Goal: Book appointment/travel/reservation

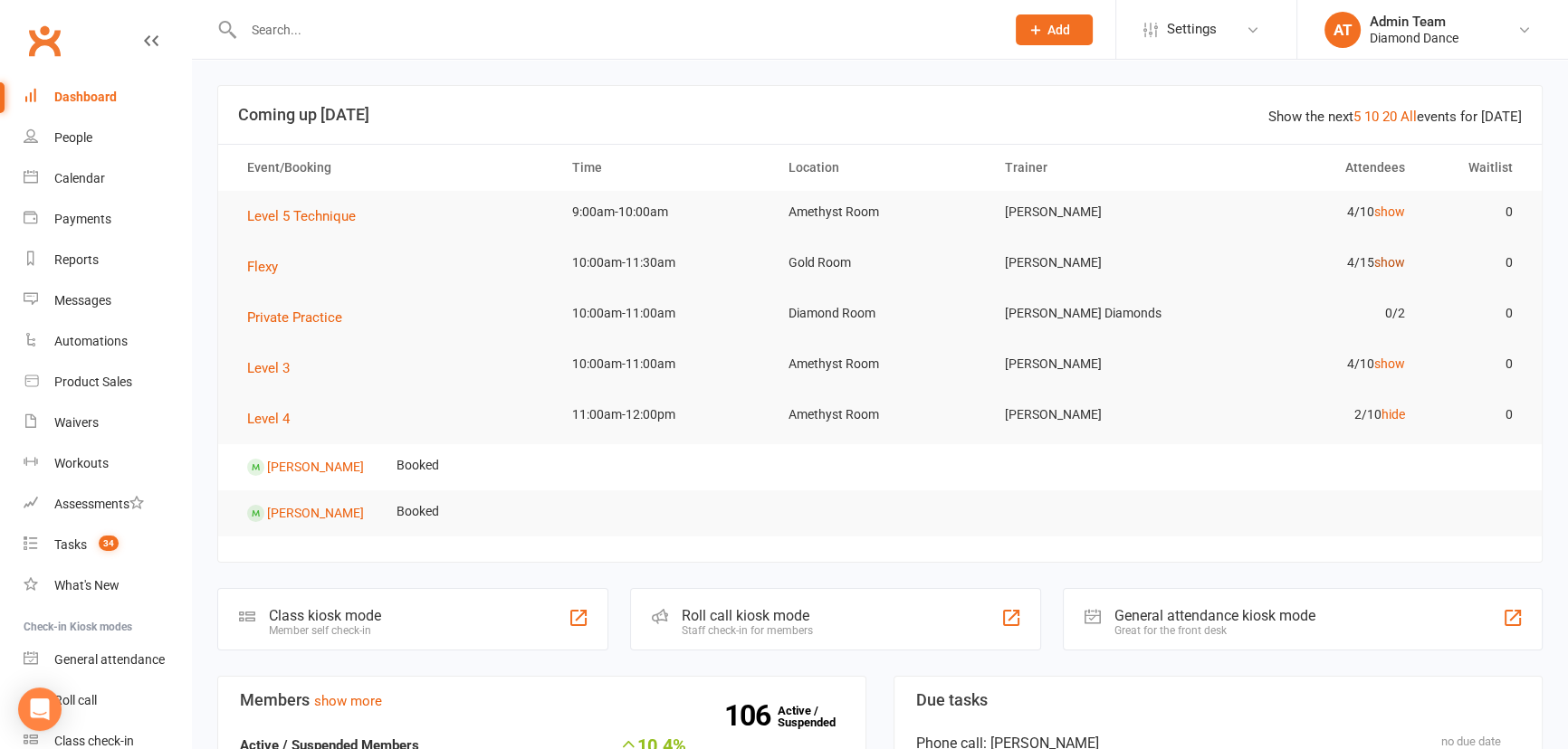
click at [1394, 263] on link "show" at bounding box center [1389, 262] width 31 height 15
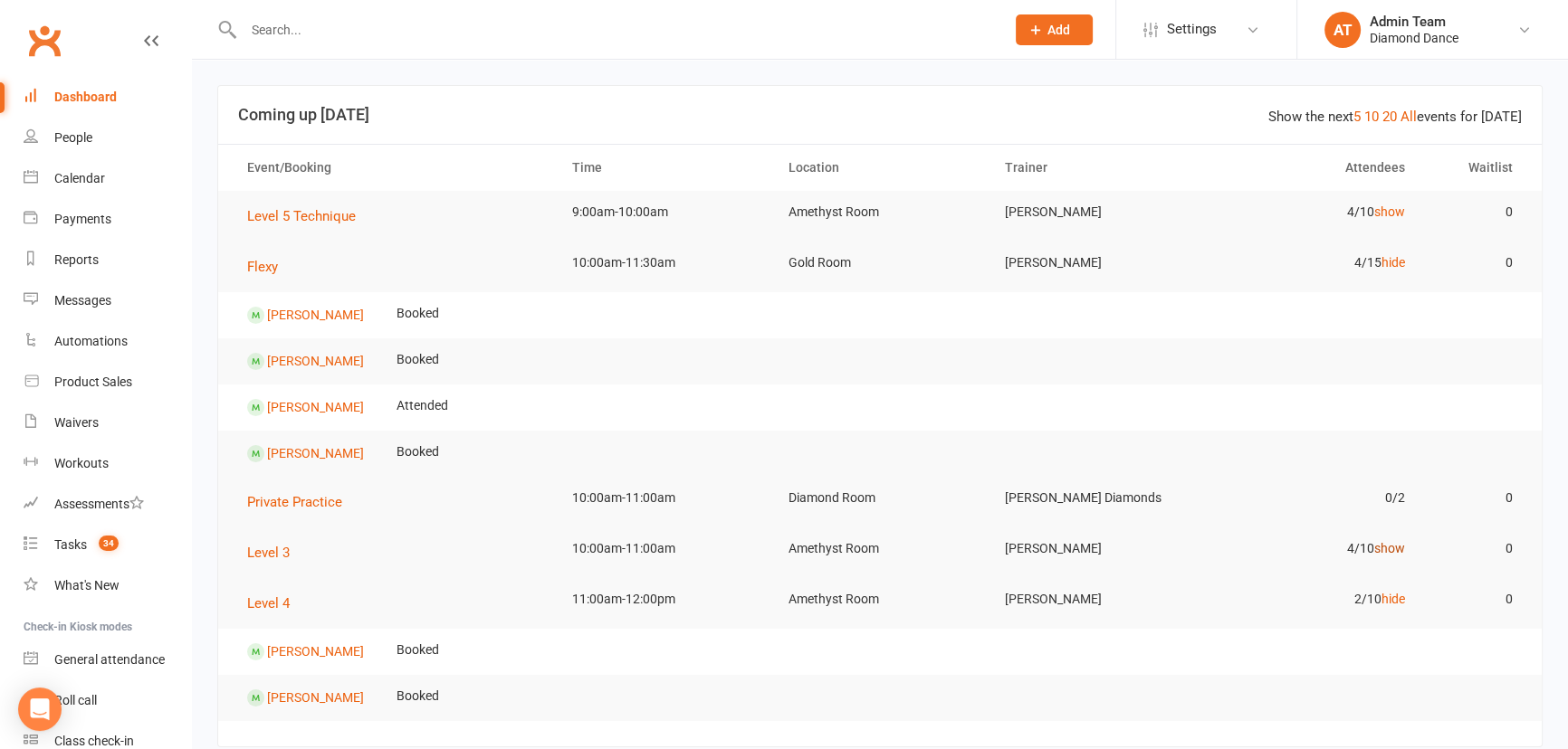
click at [1394, 548] on link "show" at bounding box center [1389, 548] width 31 height 15
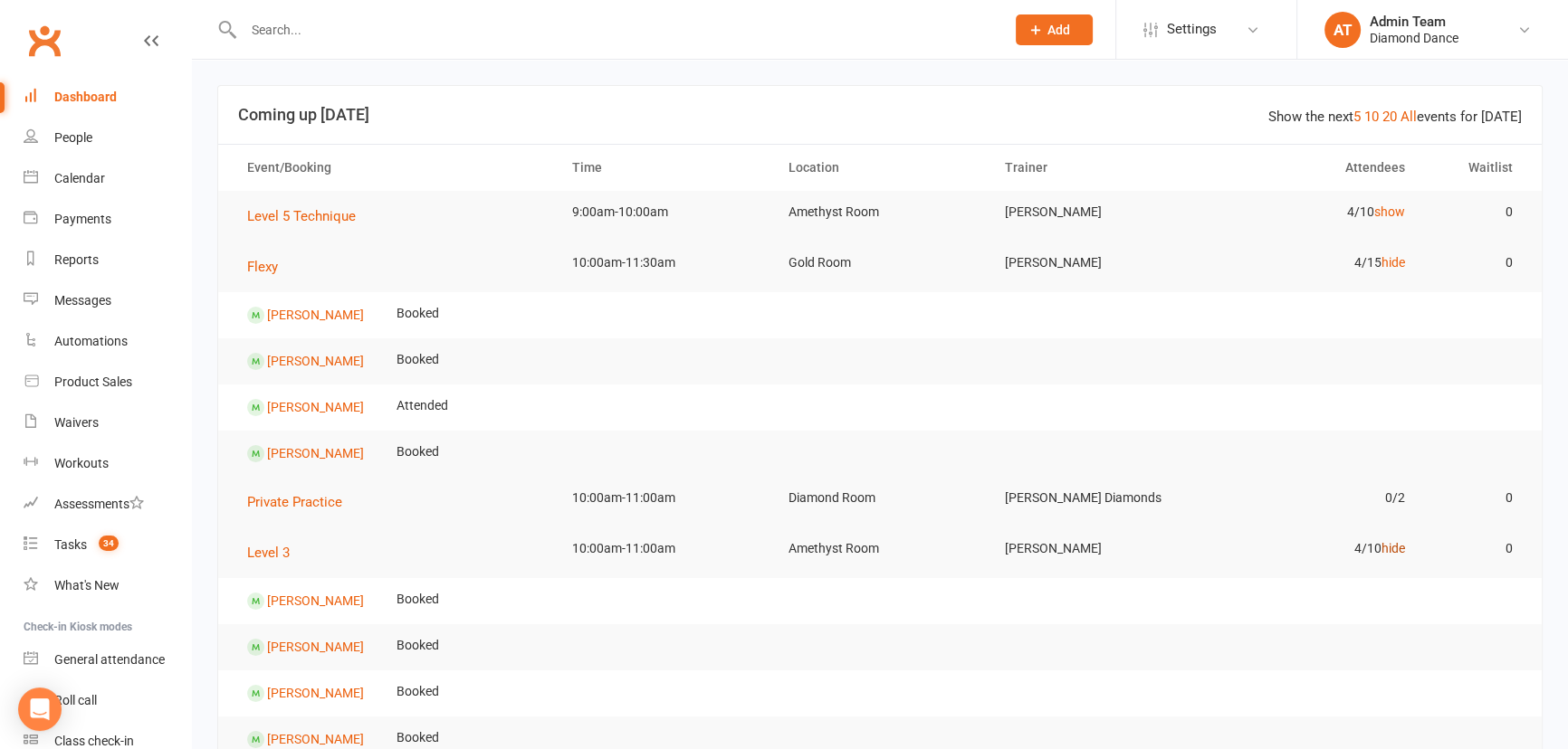
scroll to position [82, 0]
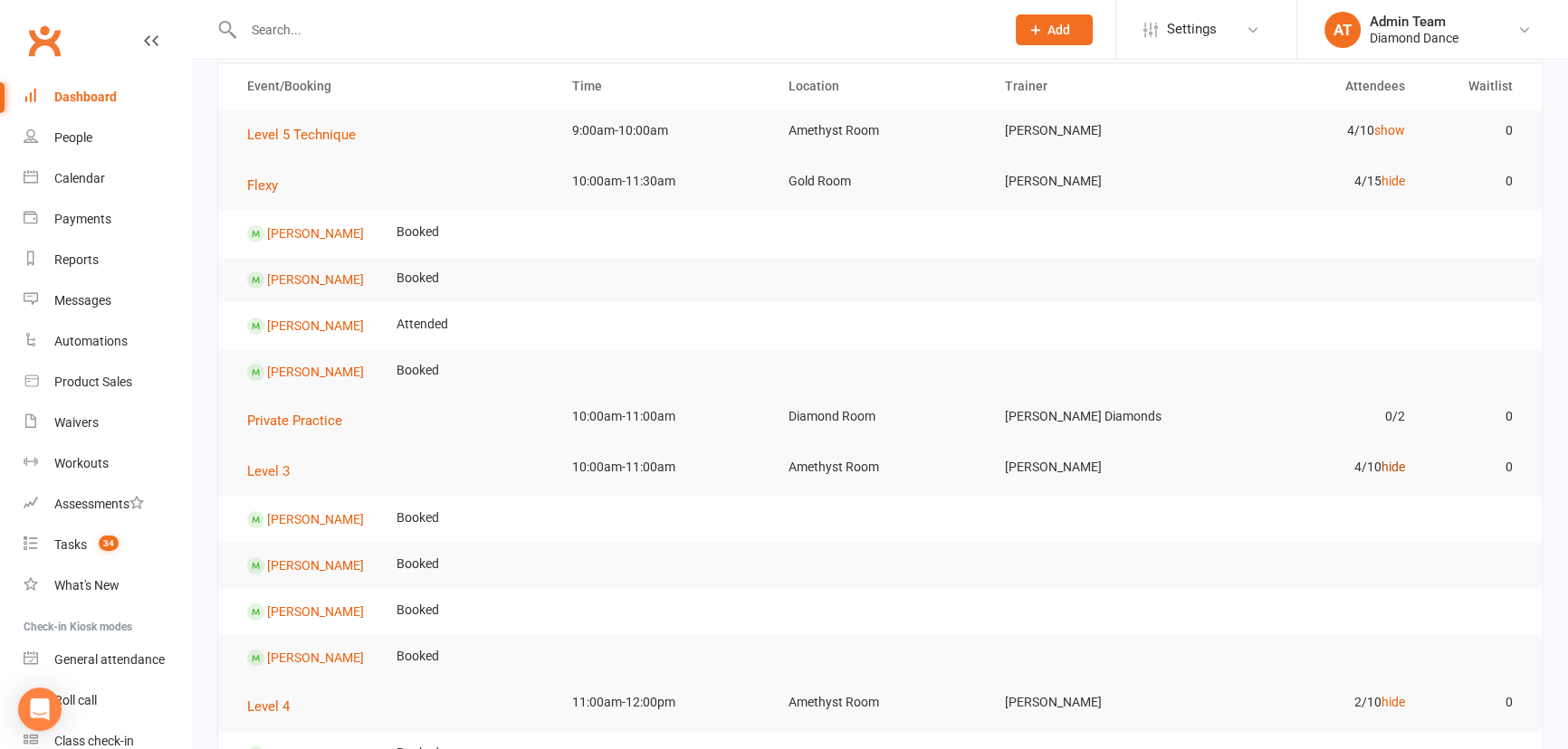
click at [1390, 461] on link "hide" at bounding box center [1393, 467] width 24 height 15
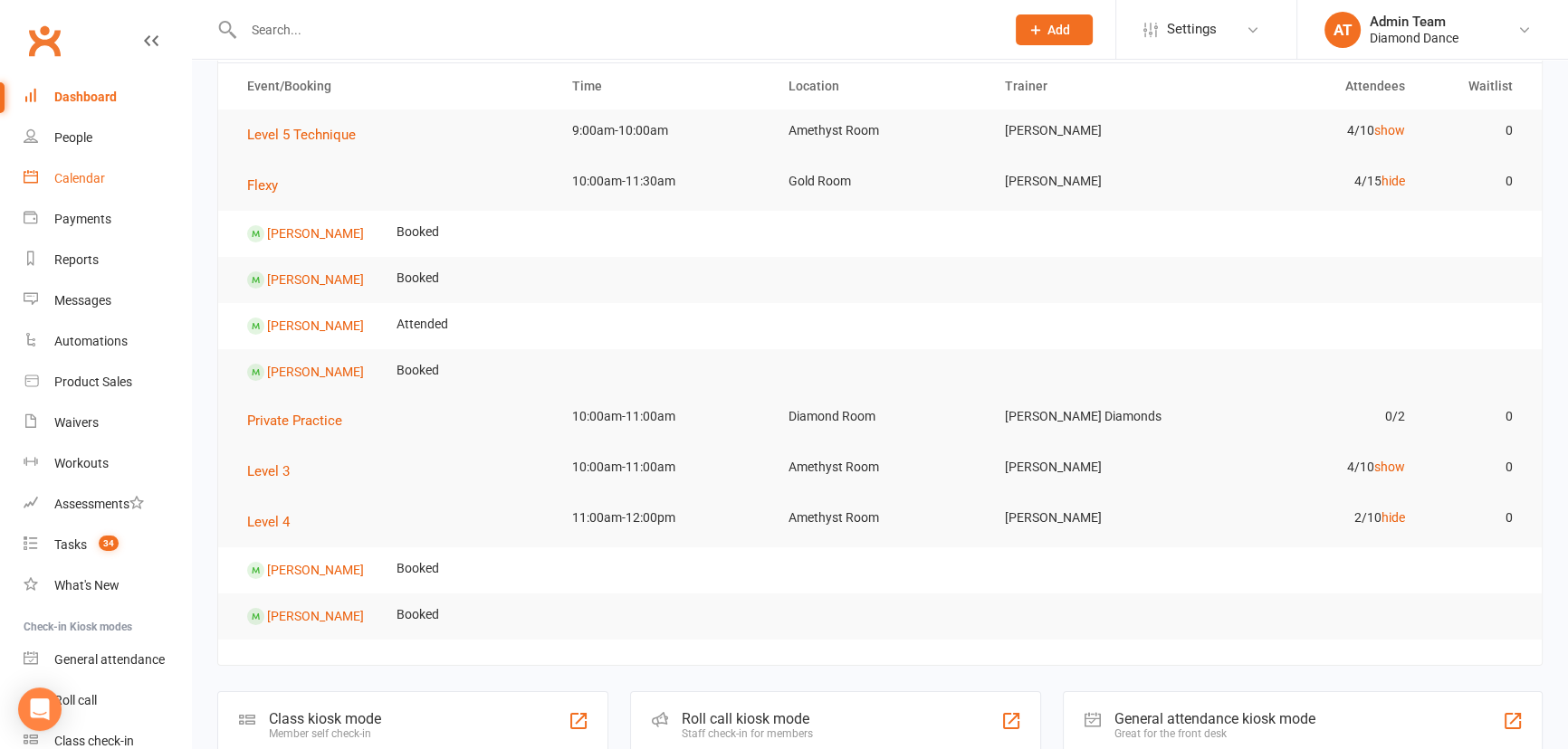
click at [69, 184] on div "Calendar" at bounding box center [79, 178] width 50 height 15
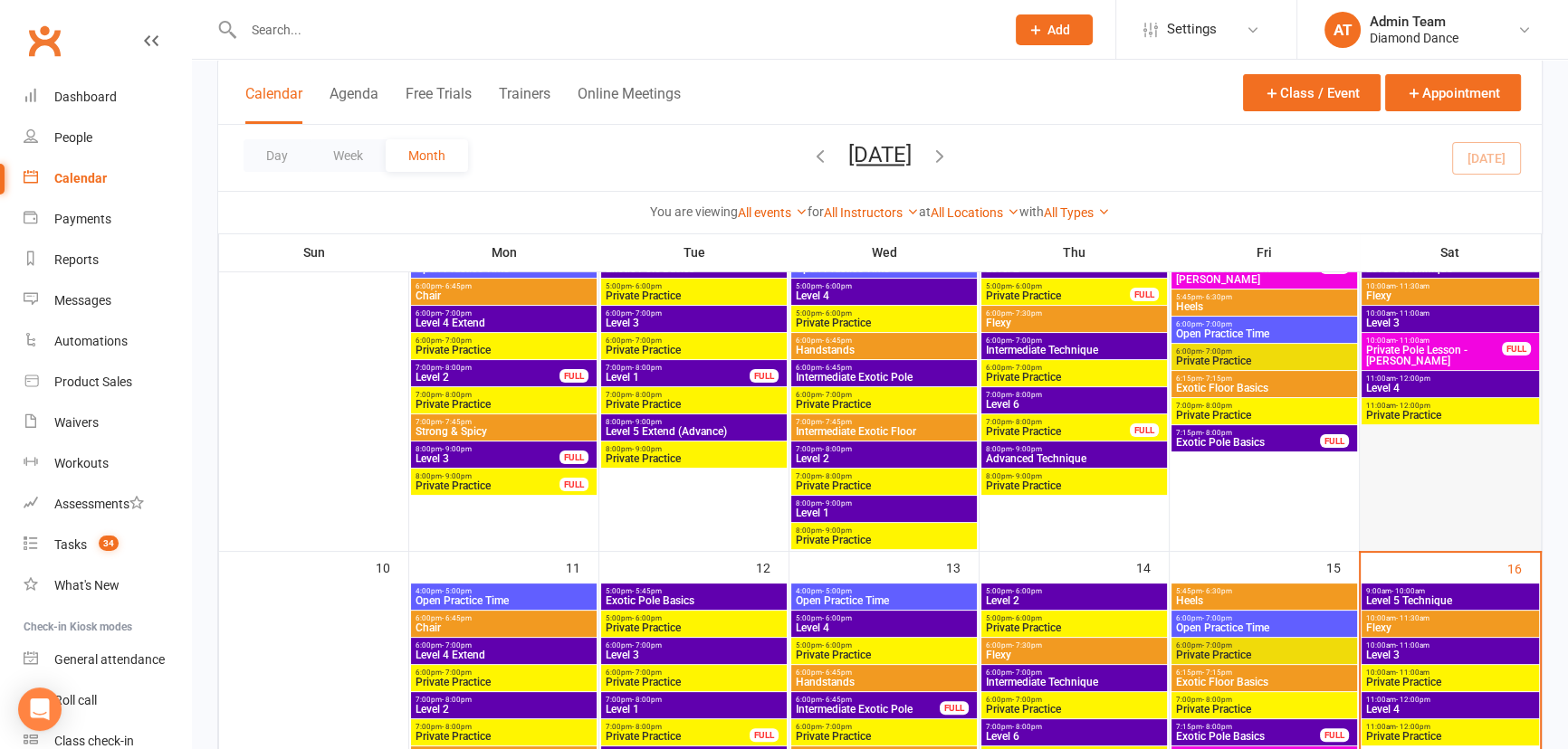
scroll to position [657, 0]
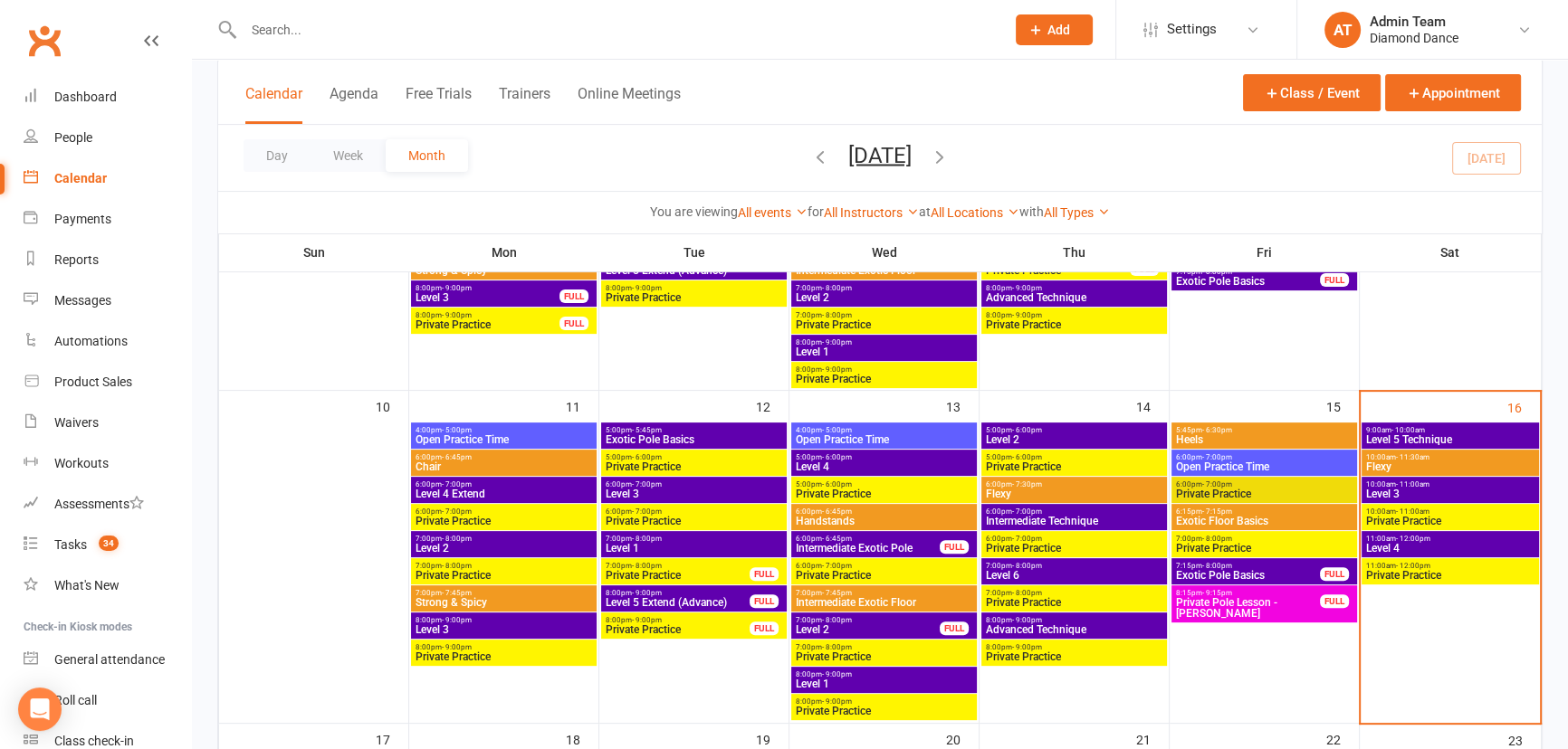
click at [1437, 462] on span "Flexy" at bounding box center [1450, 467] width 170 height 11
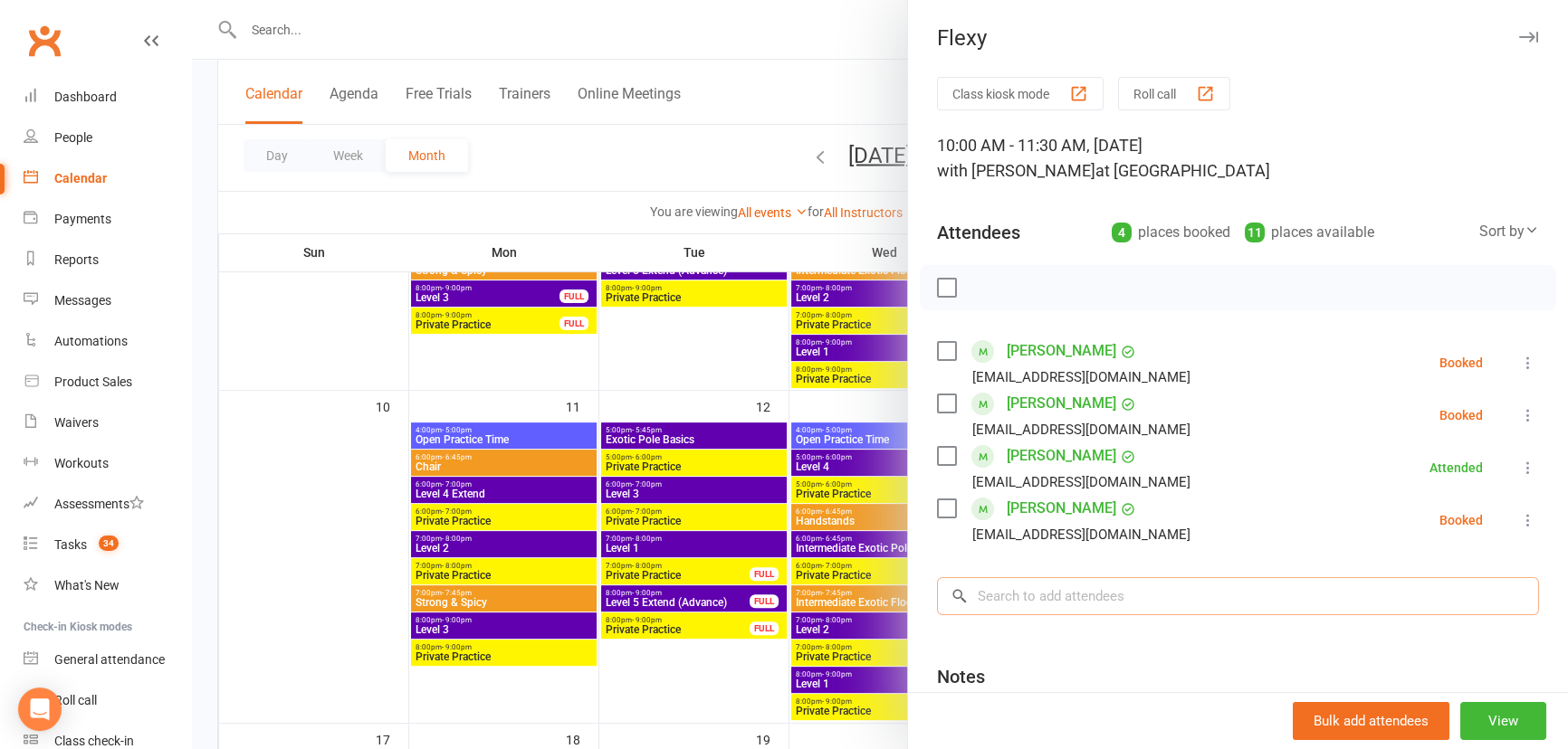
click at [1144, 598] on input "search" at bounding box center [1238, 596] width 602 height 38
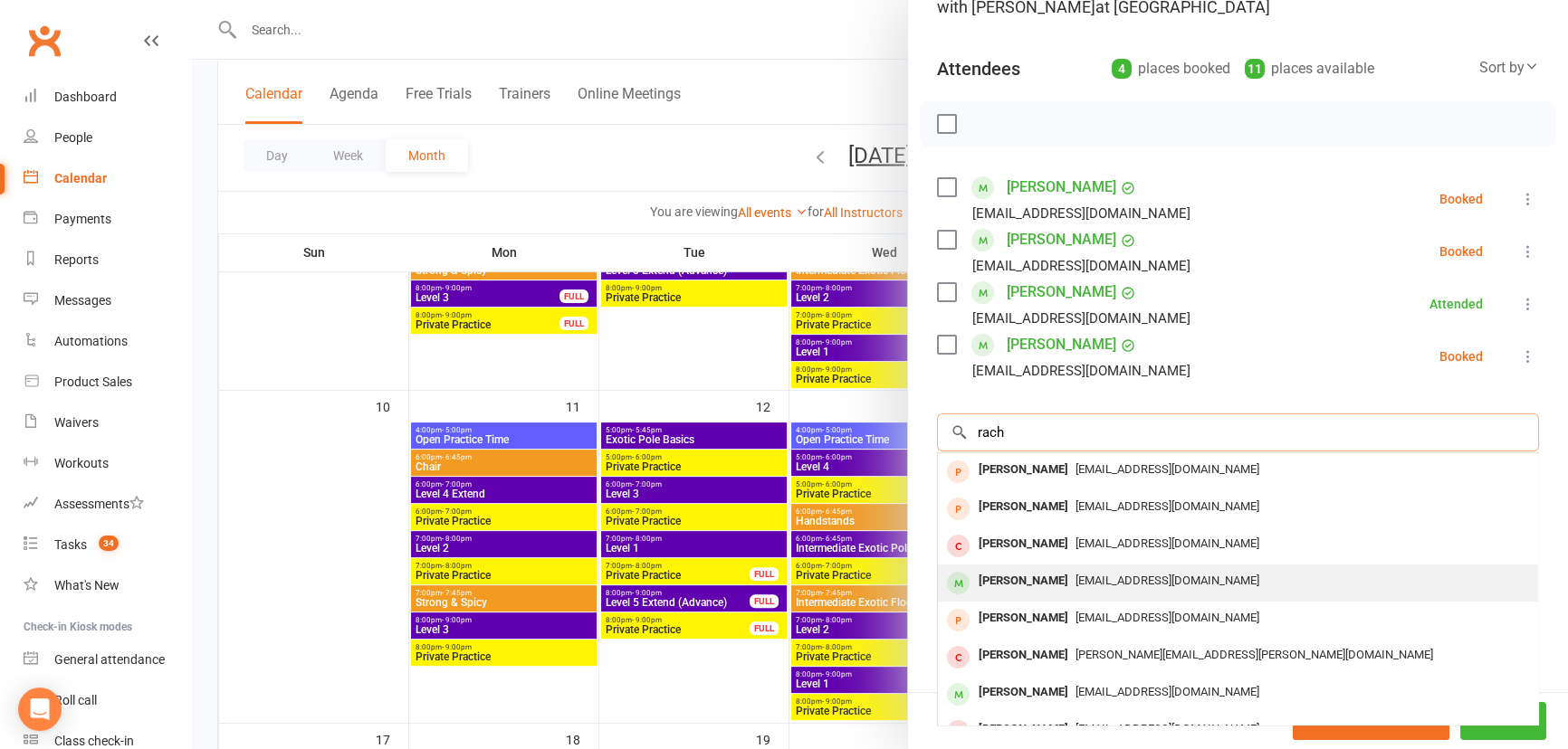
scroll to position [82, 0]
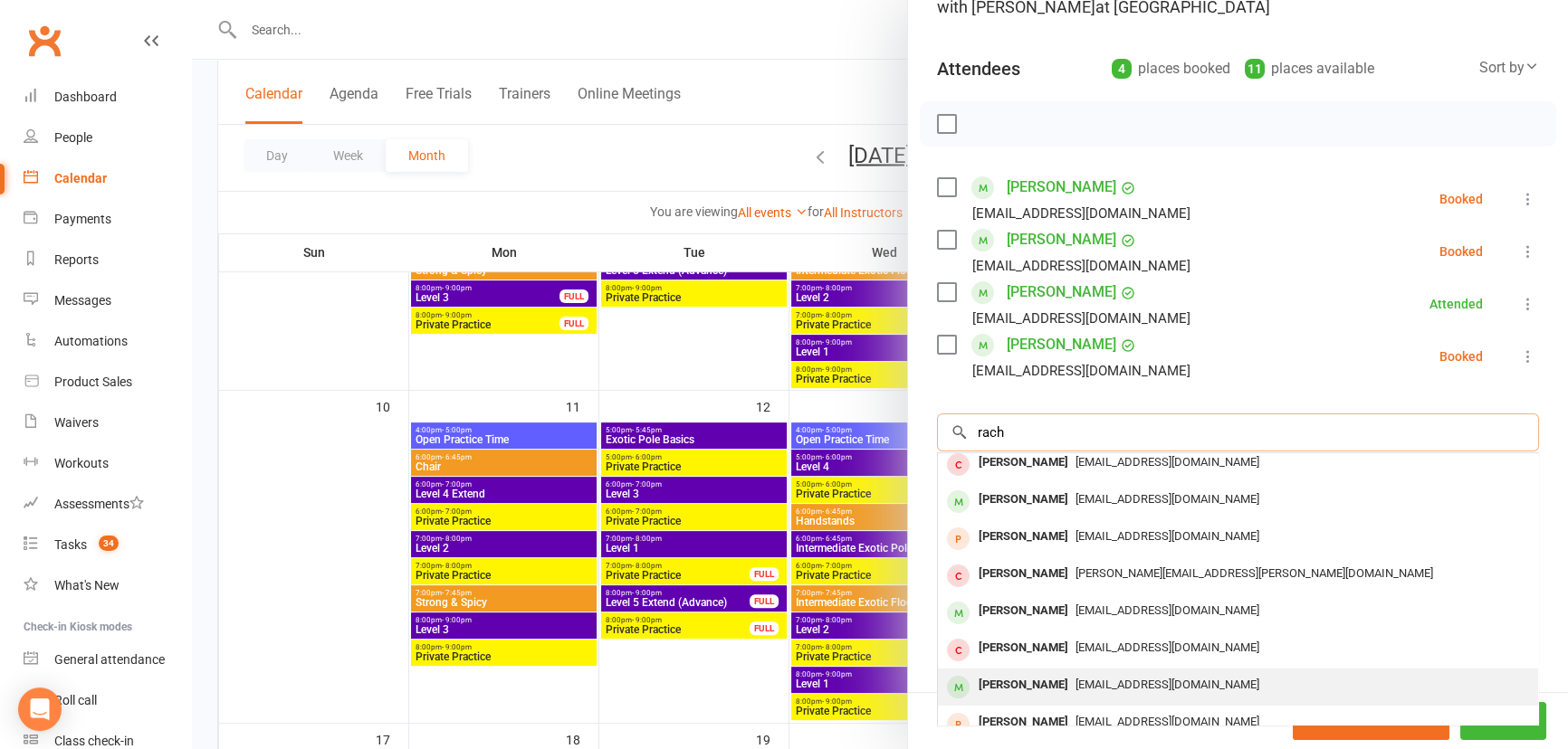
type input "rach"
click at [1032, 681] on div "[PERSON_NAME]" at bounding box center [1023, 685] width 104 height 27
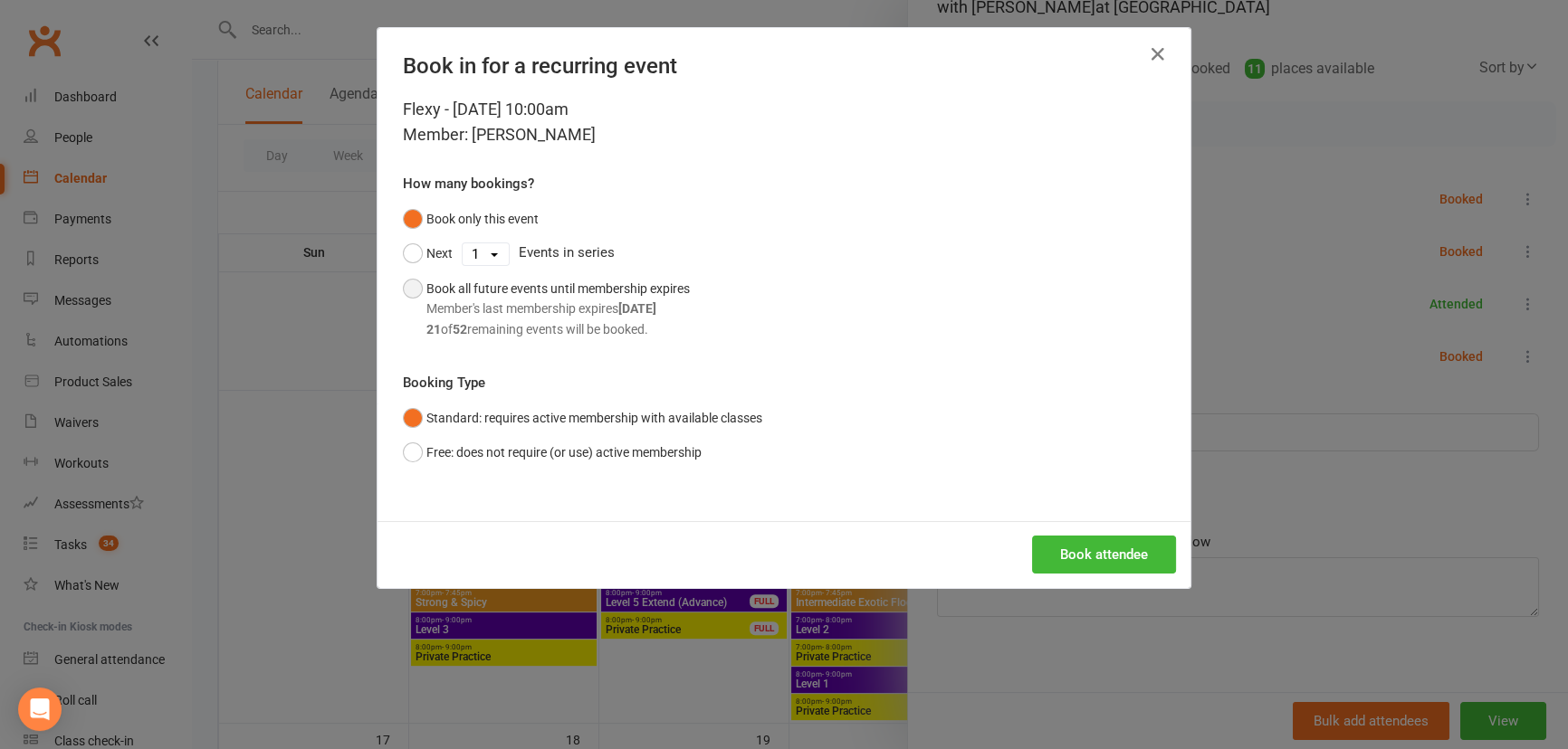
click at [408, 295] on button "Book all future events until membership expires Member's last membership expire…" at bounding box center [546, 309] width 287 height 75
click at [1110, 552] on button "Book attendee" at bounding box center [1104, 555] width 144 height 38
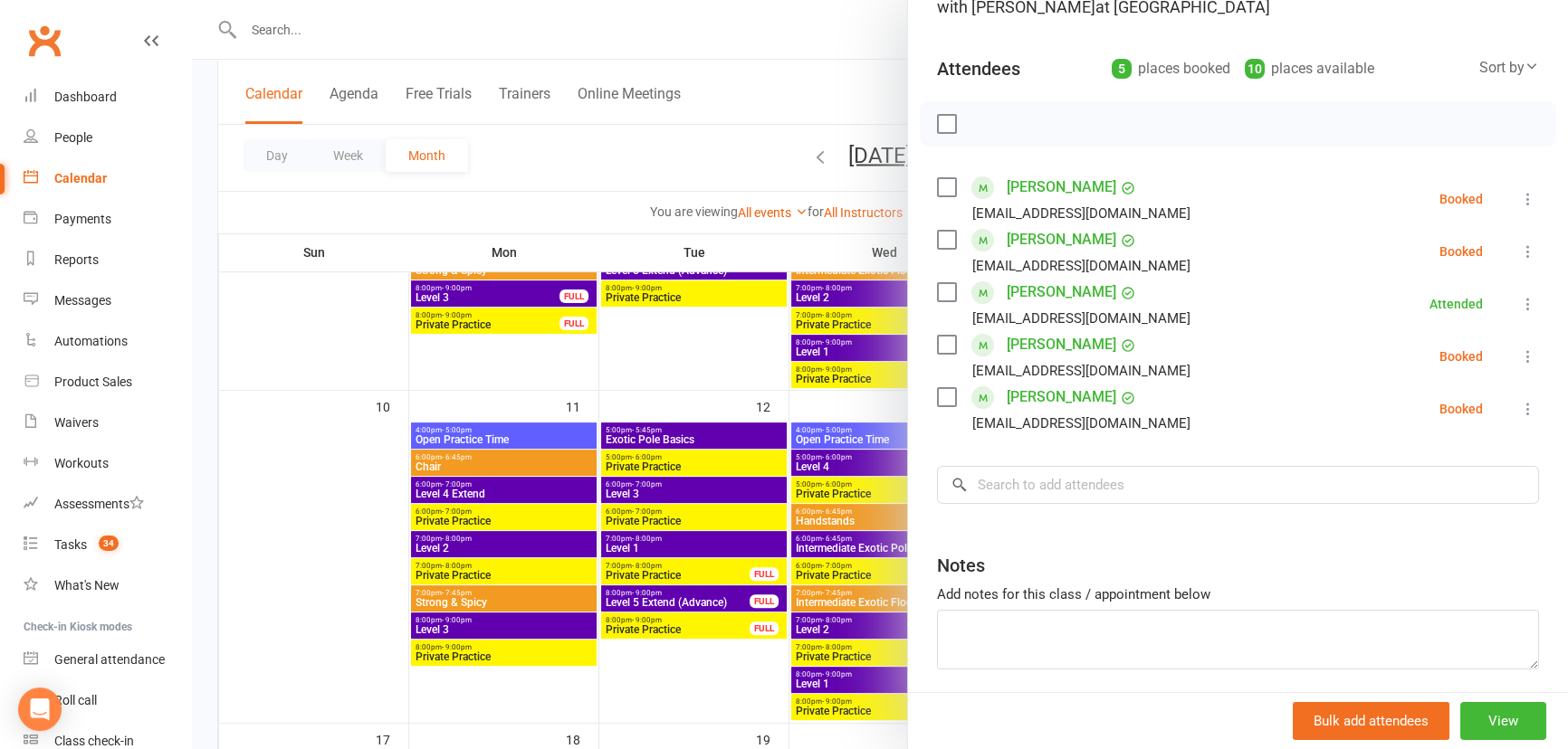
scroll to position [0, 0]
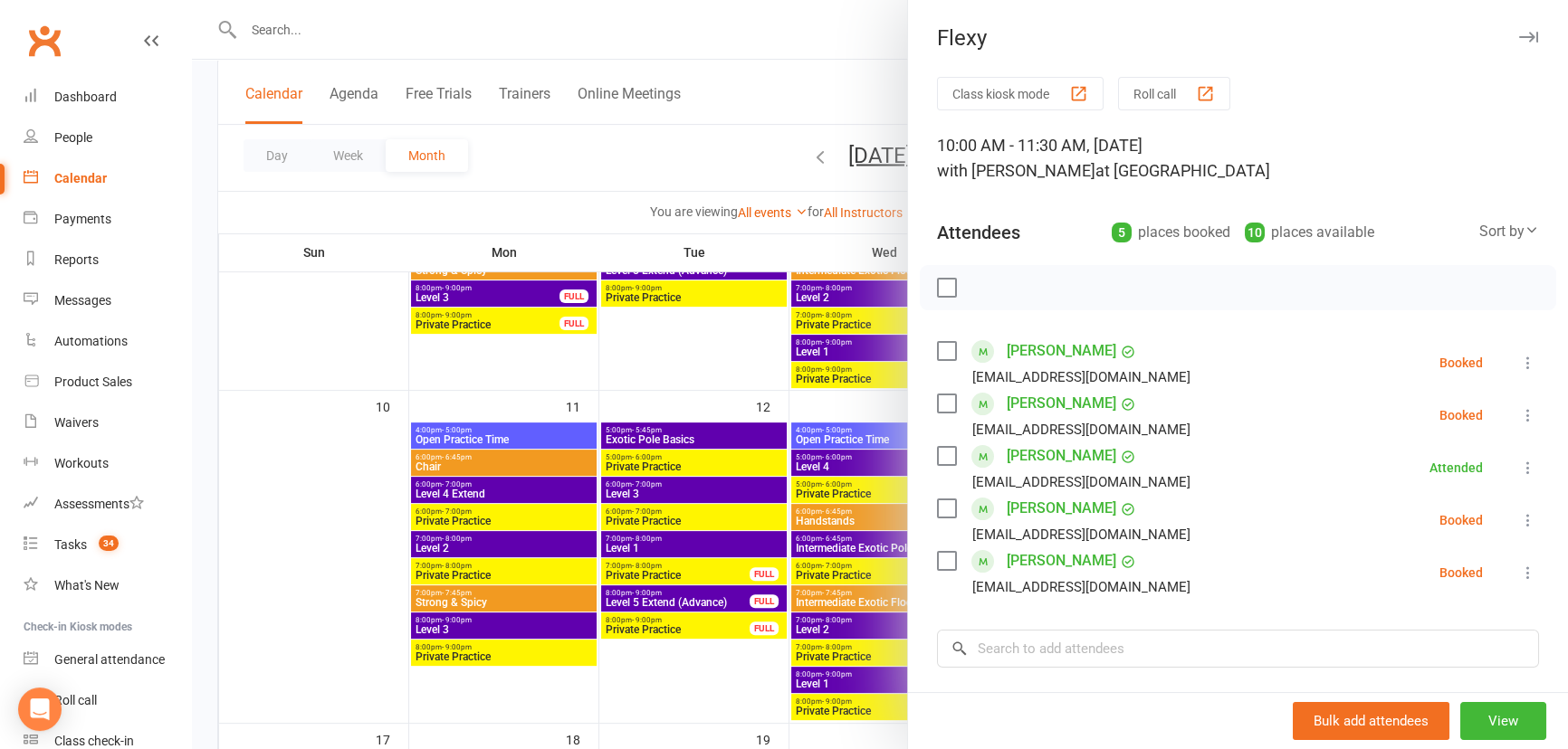
click at [1519, 41] on icon "button" at bounding box center [1528, 37] width 19 height 11
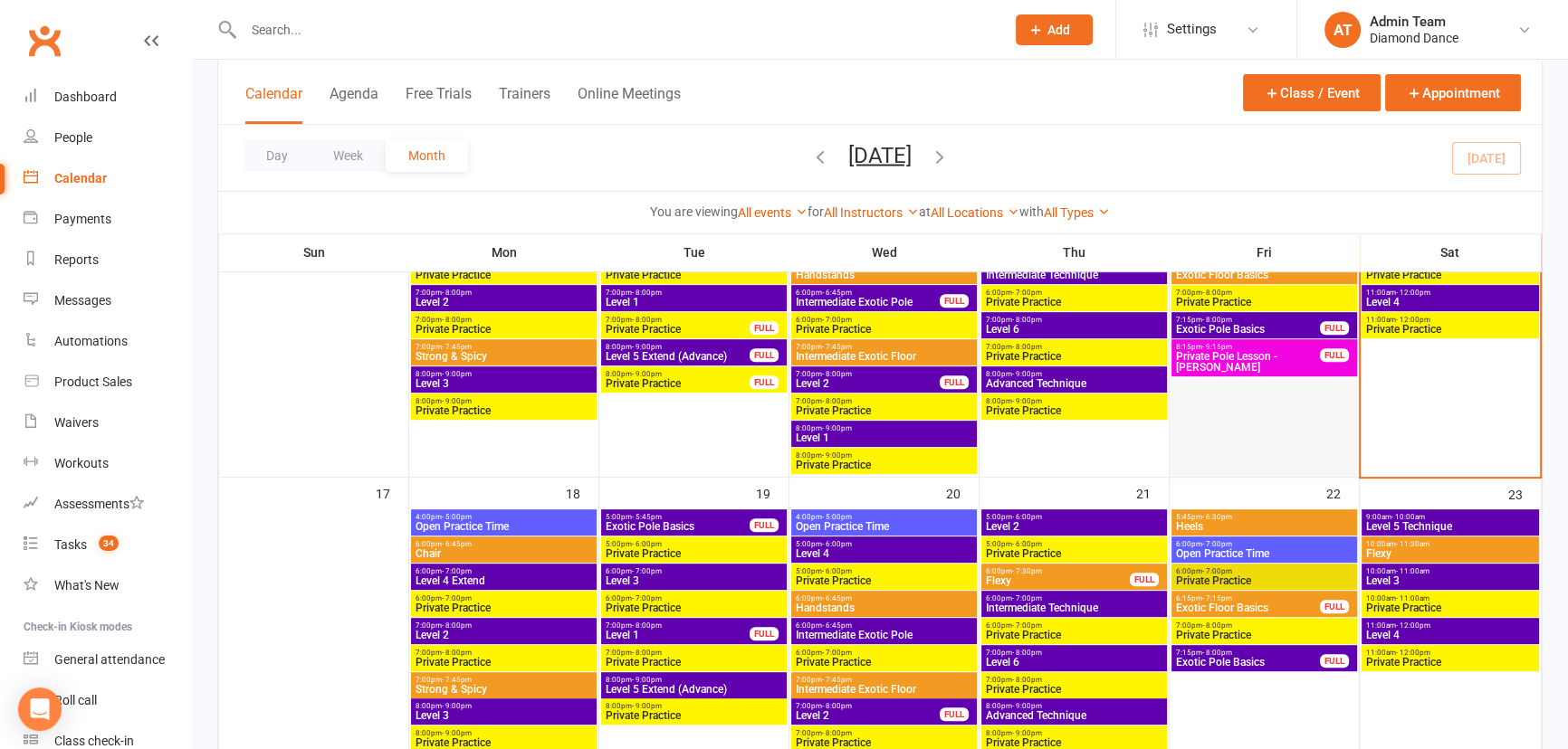
scroll to position [905, 0]
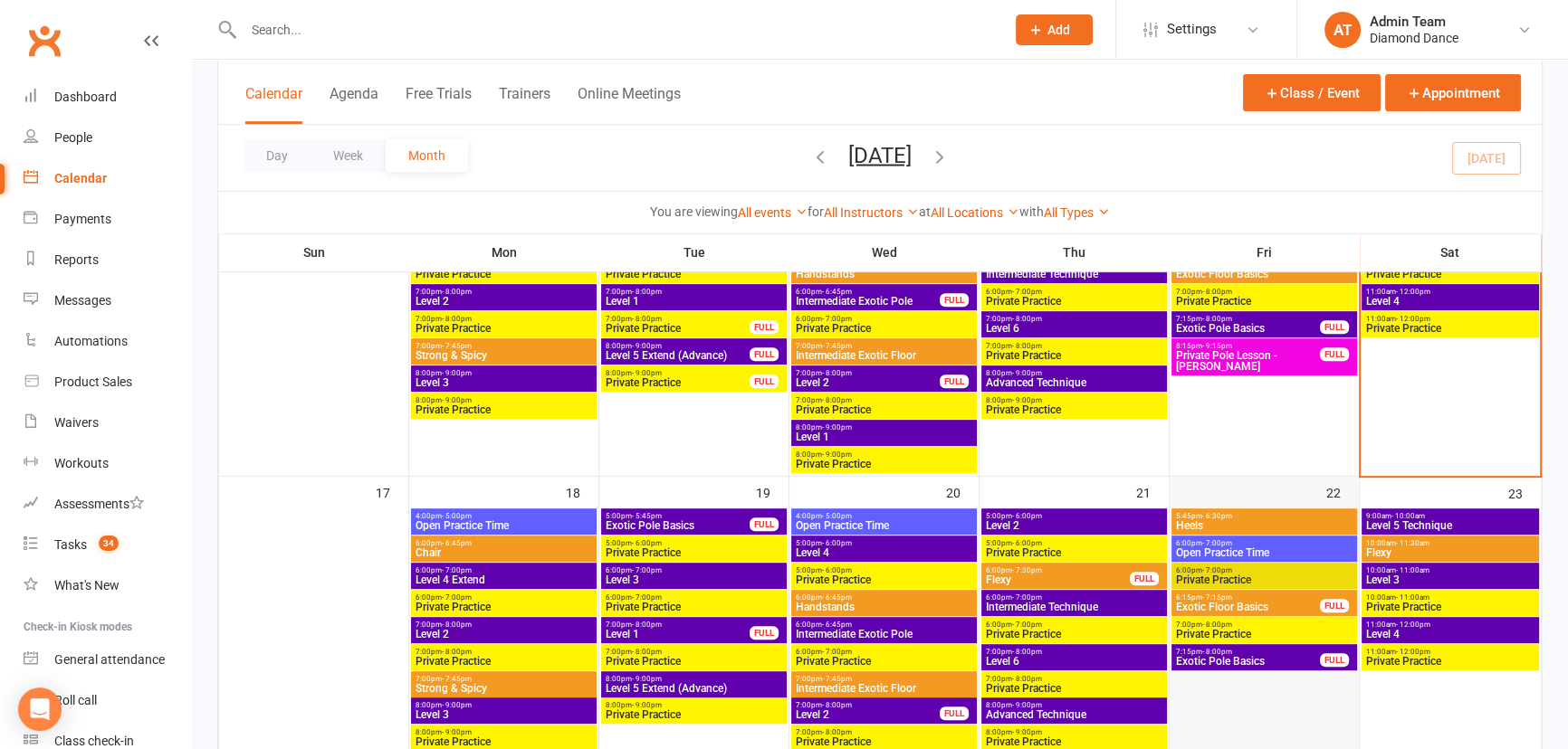
click at [1302, 494] on div "22" at bounding box center [1264, 642] width 190 height 332
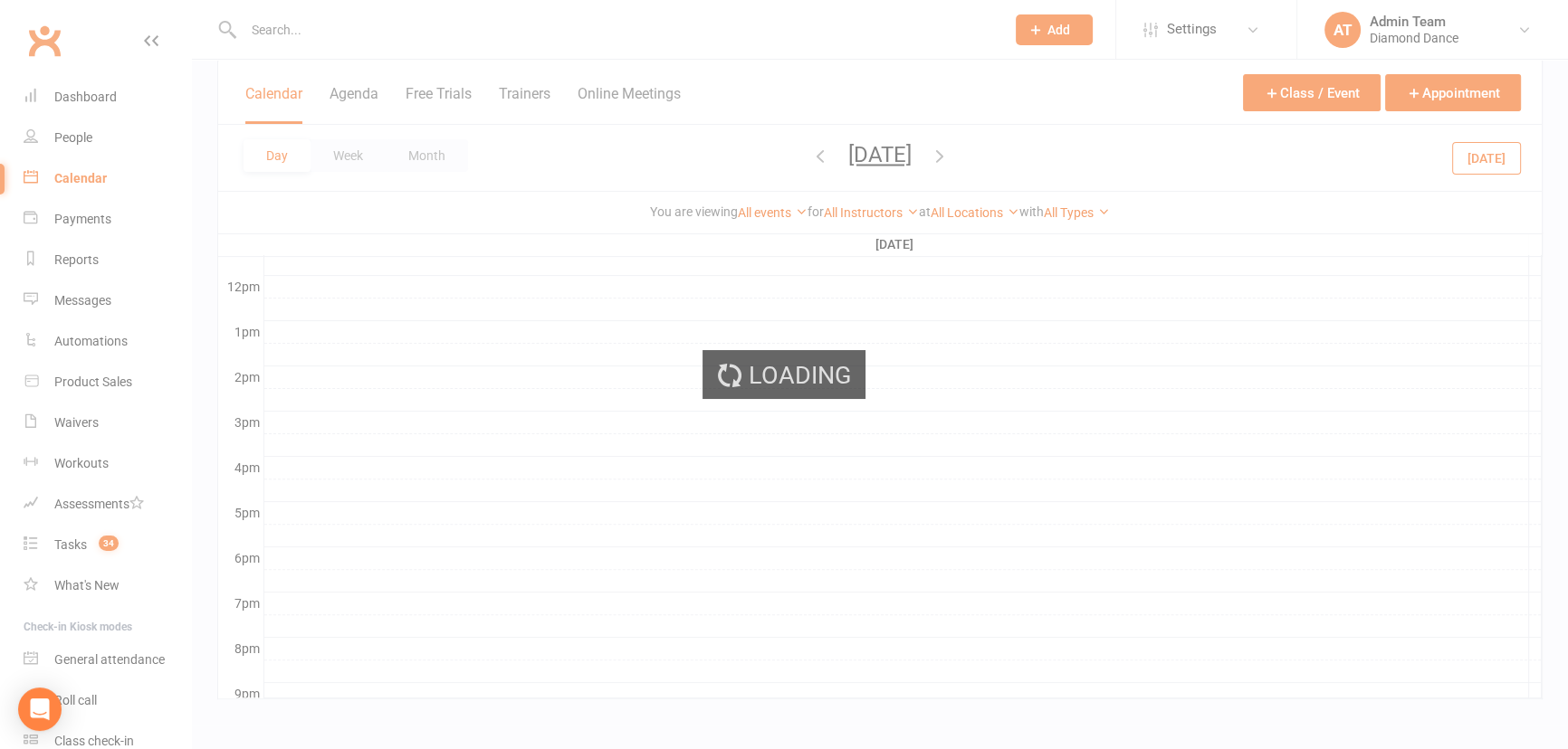
scroll to position [0, 0]
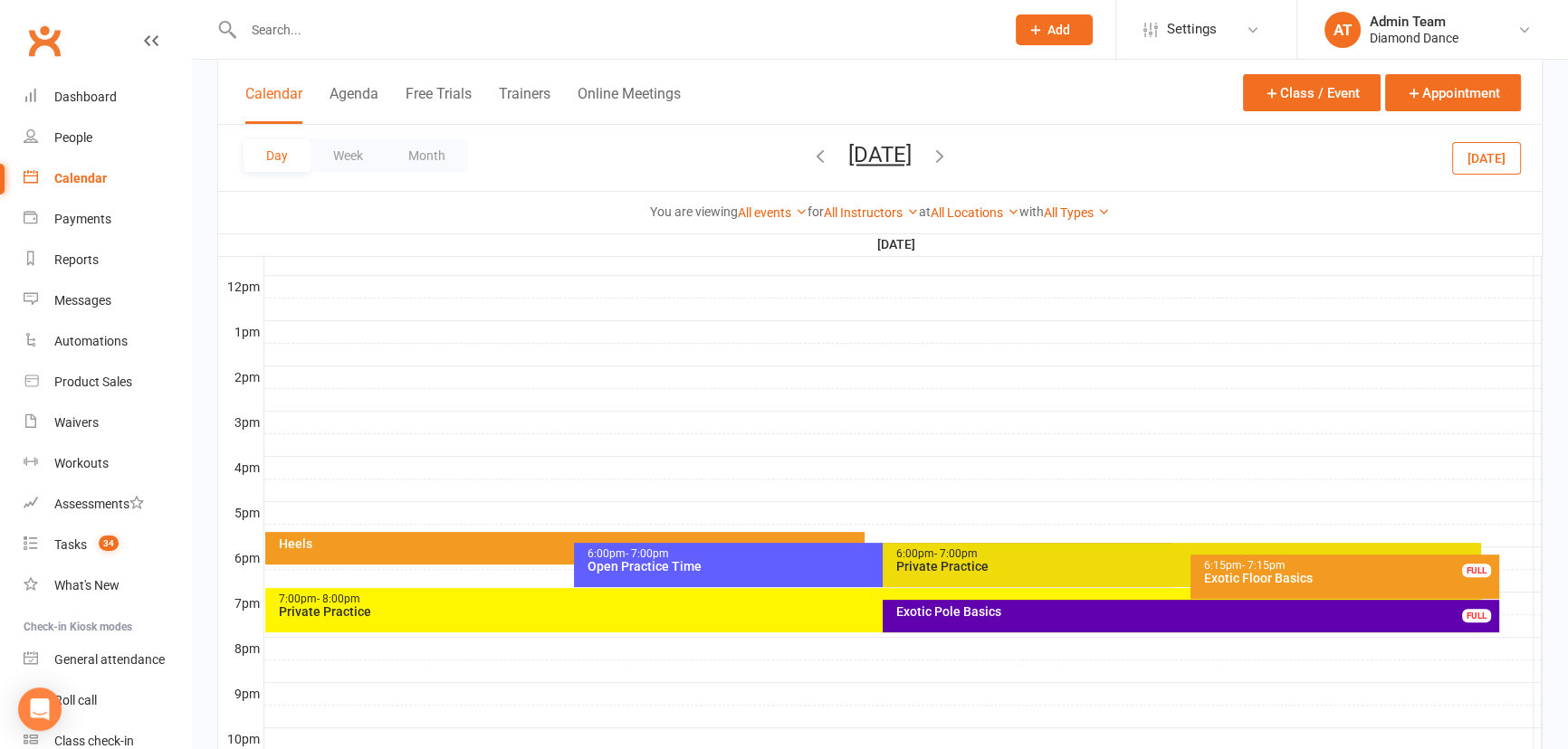
click at [85, 170] on link "Calendar" at bounding box center [108, 178] width 168 height 40
click at [408, 155] on button "Month" at bounding box center [427, 155] width 82 height 33
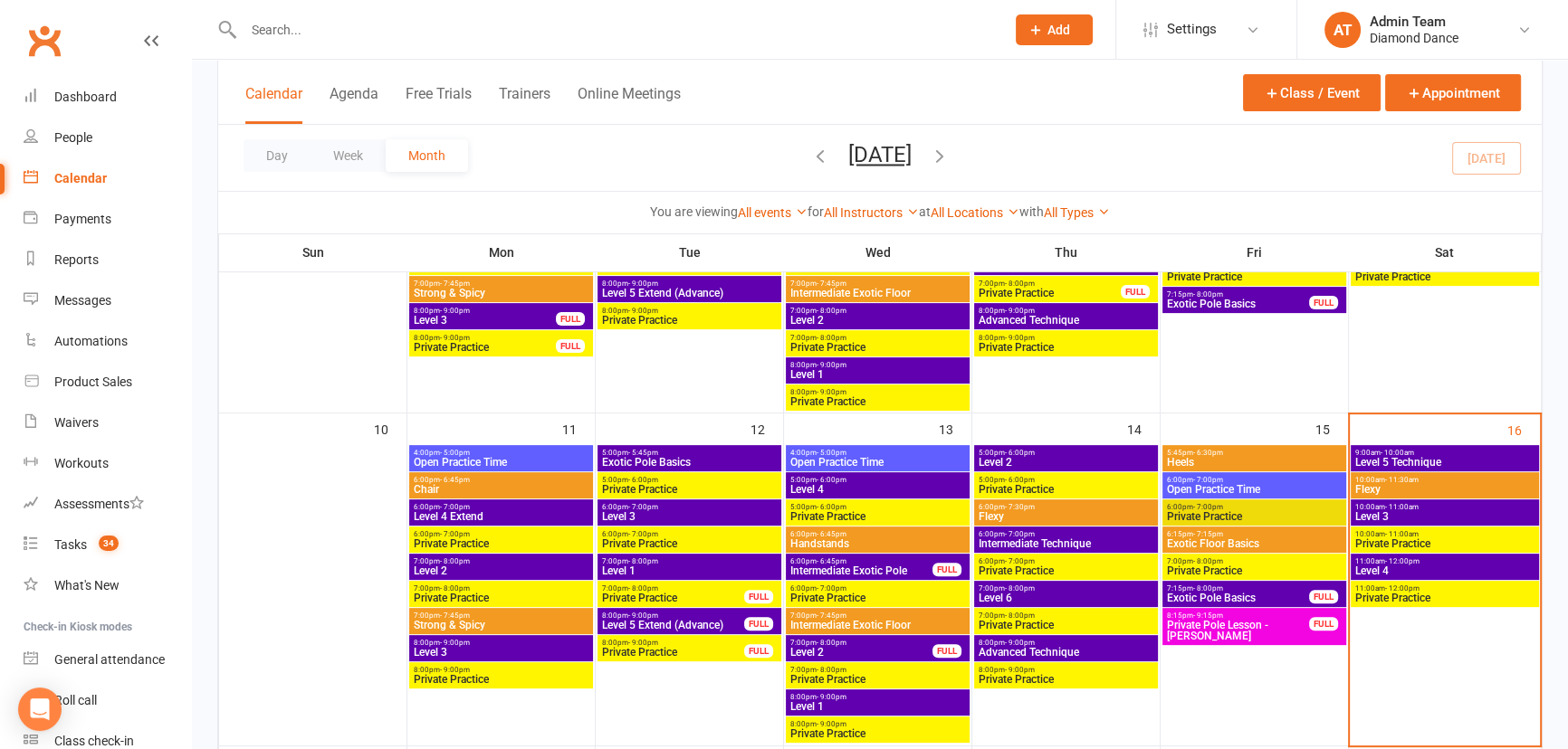
click at [1039, 32] on icon at bounding box center [1035, 30] width 17 height 17
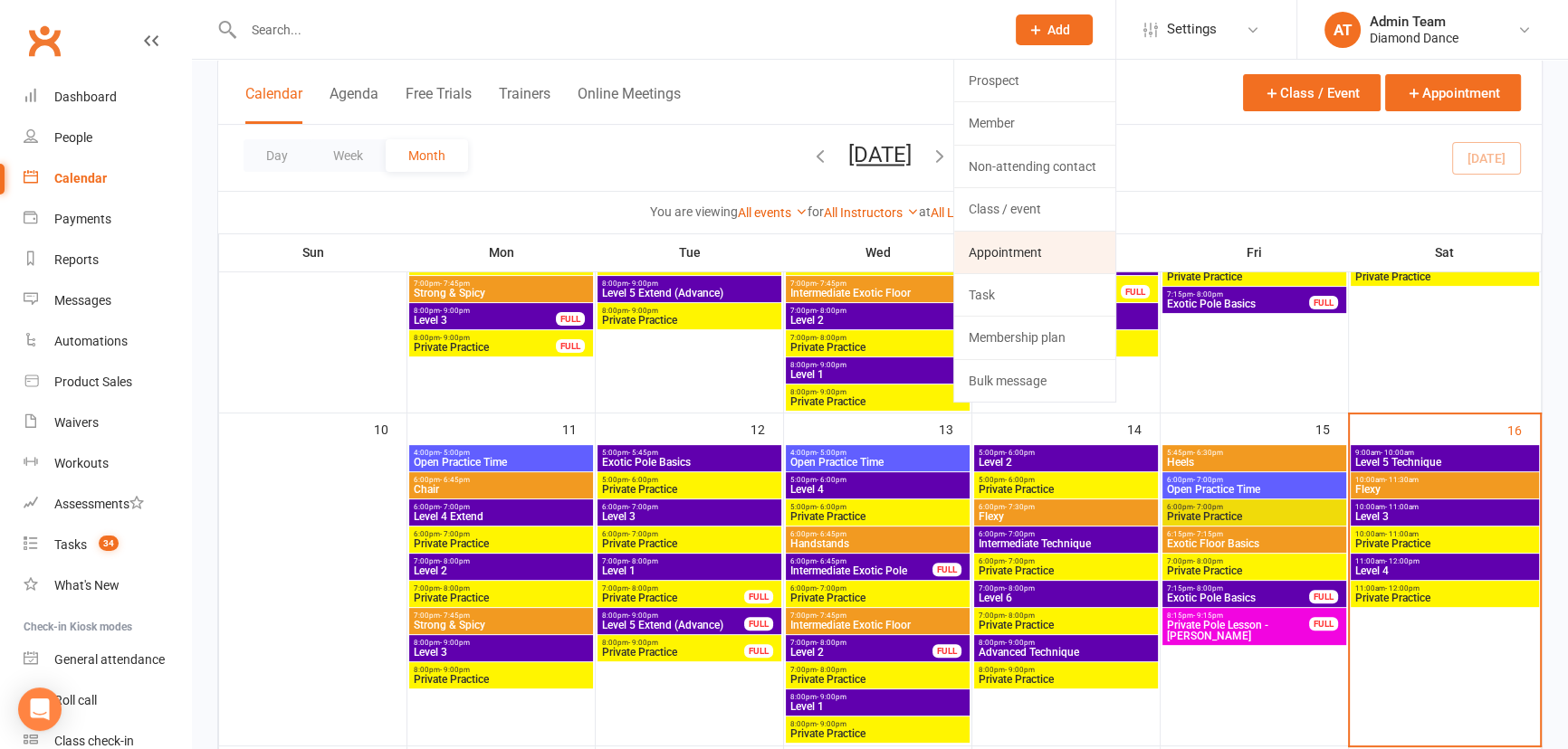
click at [1031, 245] on link "Appointment" at bounding box center [1034, 253] width 161 height 41
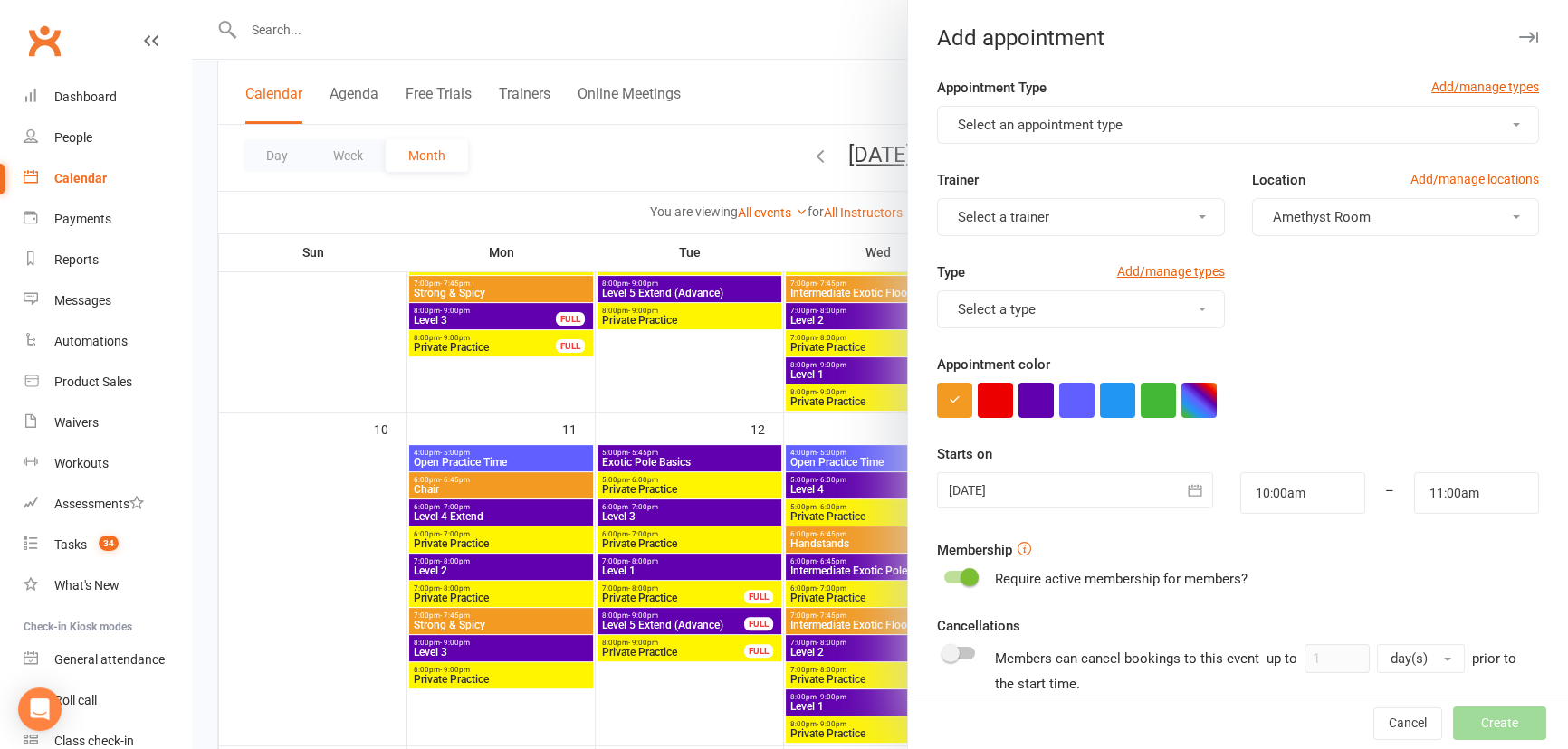
click at [1197, 123] on button "Select an appointment type" at bounding box center [1238, 124] width 602 height 38
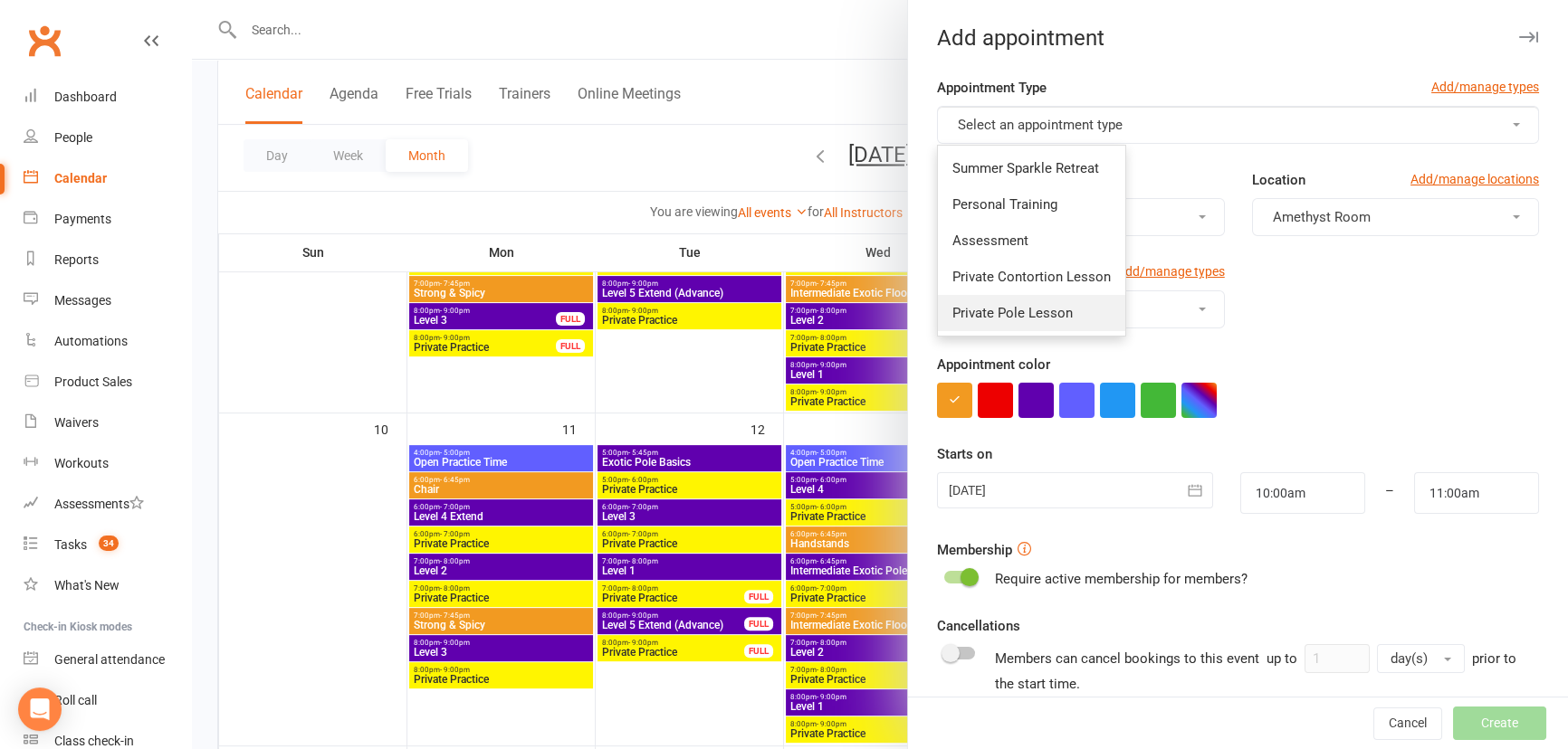
click at [1049, 314] on span "Private Pole Lesson" at bounding box center [1012, 313] width 120 height 17
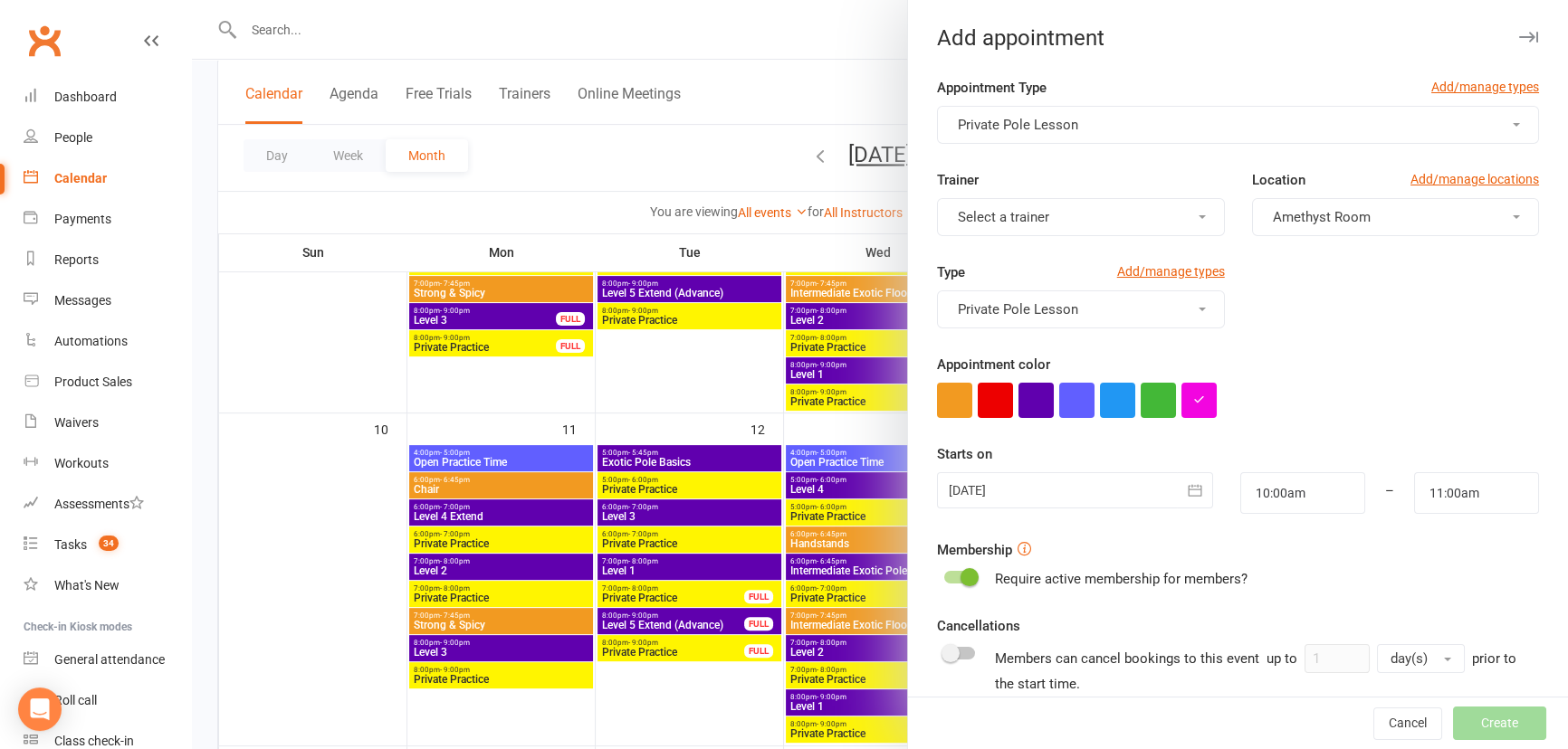
click at [1187, 209] on button "Select a trainer" at bounding box center [1080, 217] width 287 height 38
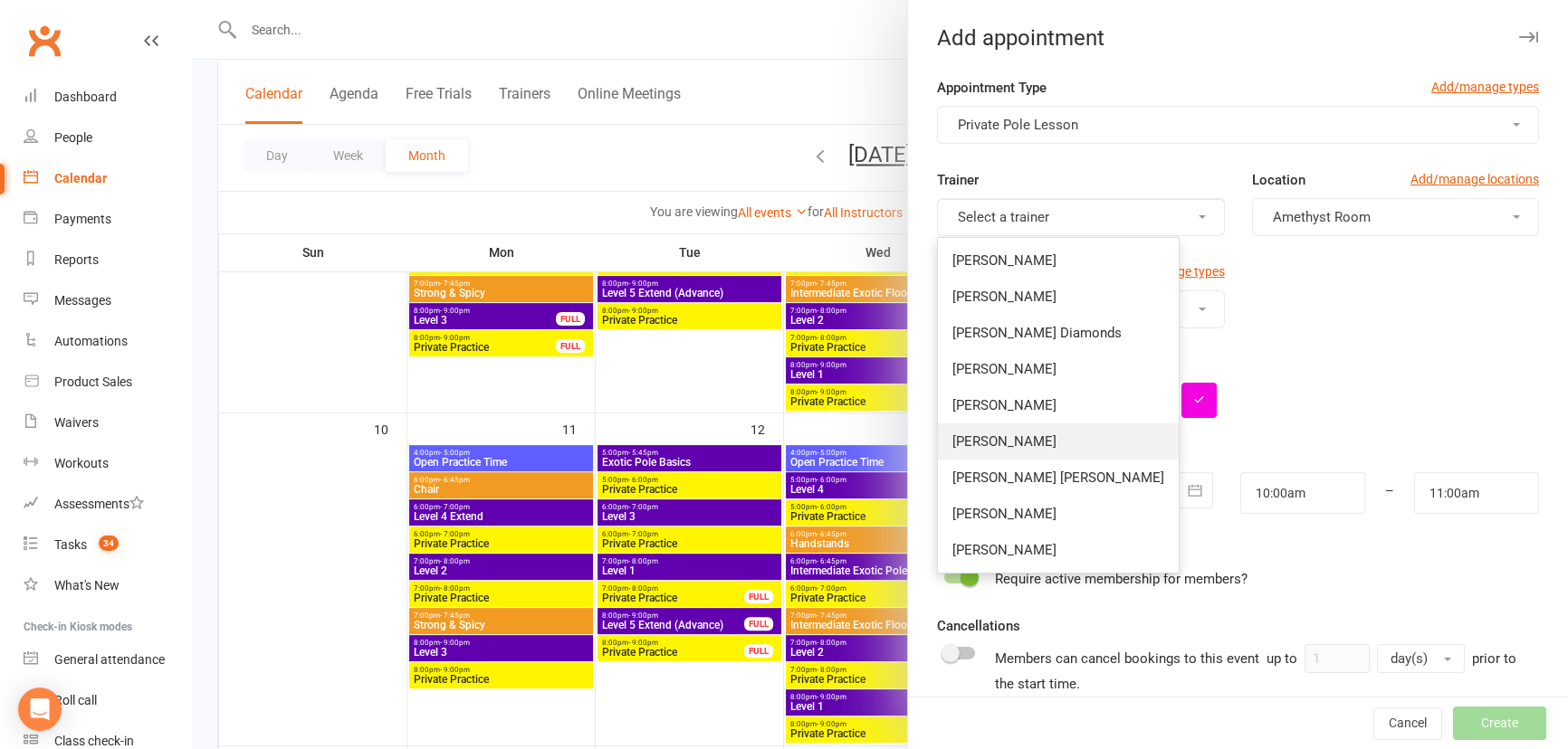
drag, startPoint x: 1002, startPoint y: 440, endPoint x: 1006, endPoint y: 425, distance: 15.5
click at [1003, 440] on span "[PERSON_NAME]" at bounding box center [1003, 441] width 104 height 17
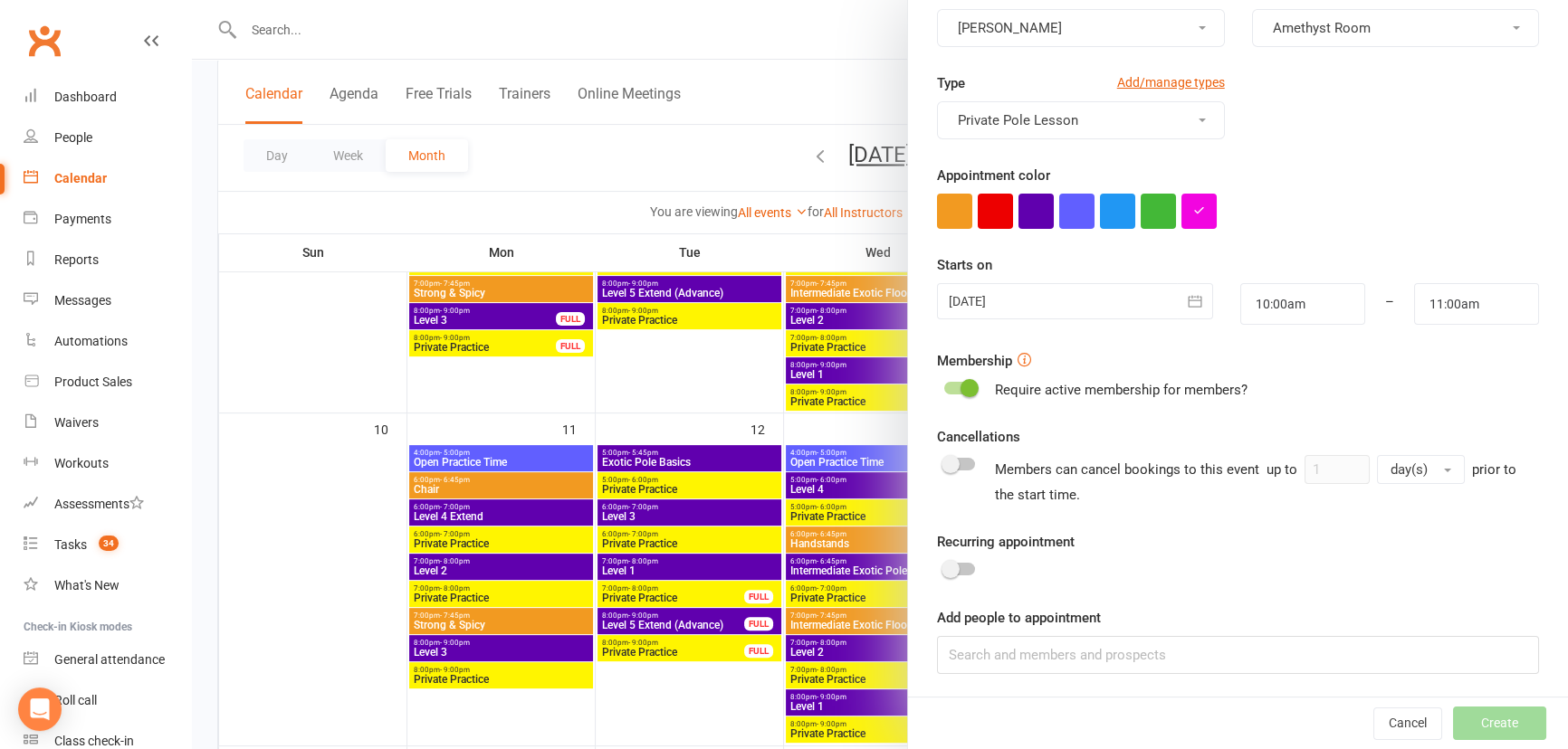
scroll to position [190, 0]
click at [1177, 303] on button "button" at bounding box center [1195, 300] width 37 height 37
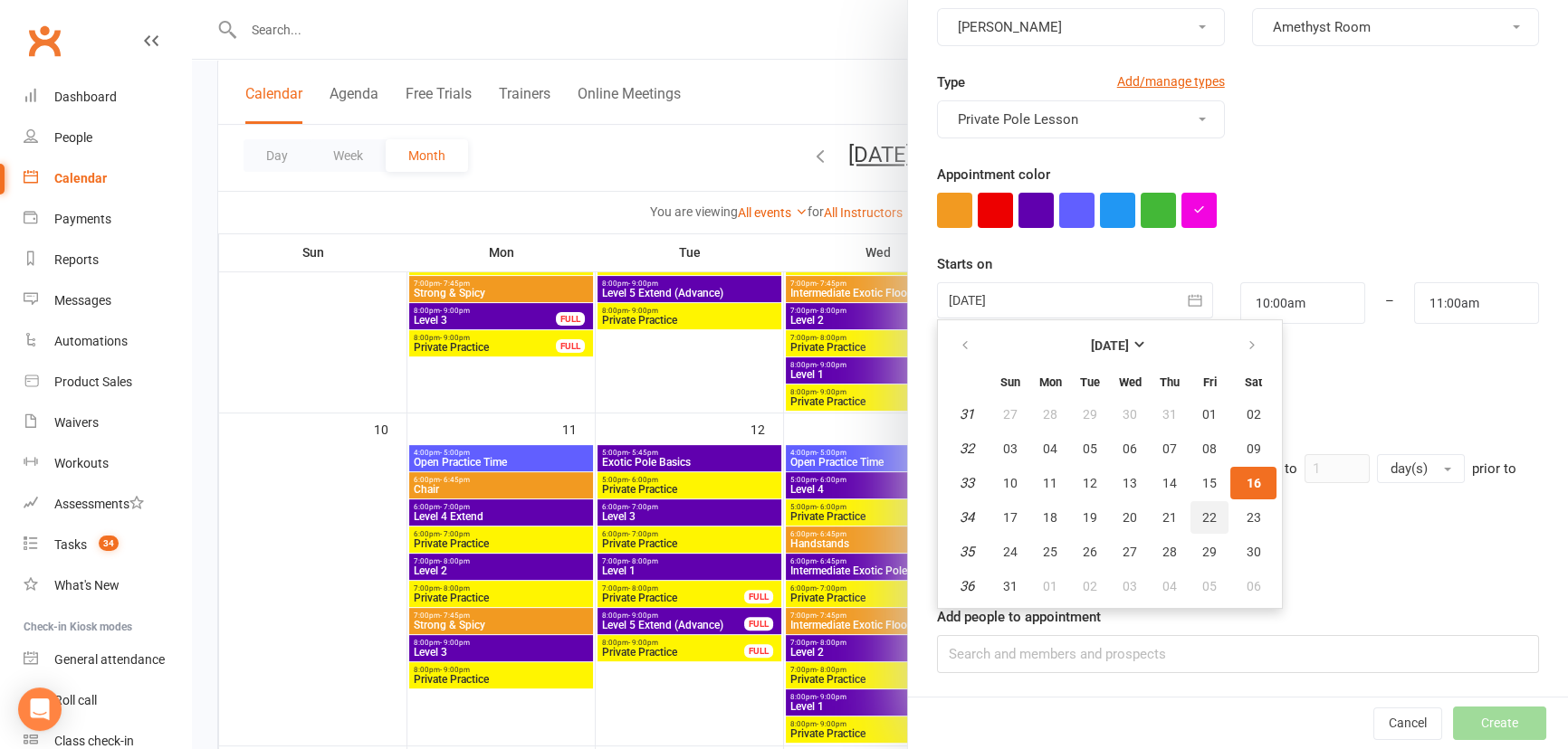
click at [1202, 510] on span "22" at bounding box center [1209, 517] width 15 height 15
type input "[DATE]"
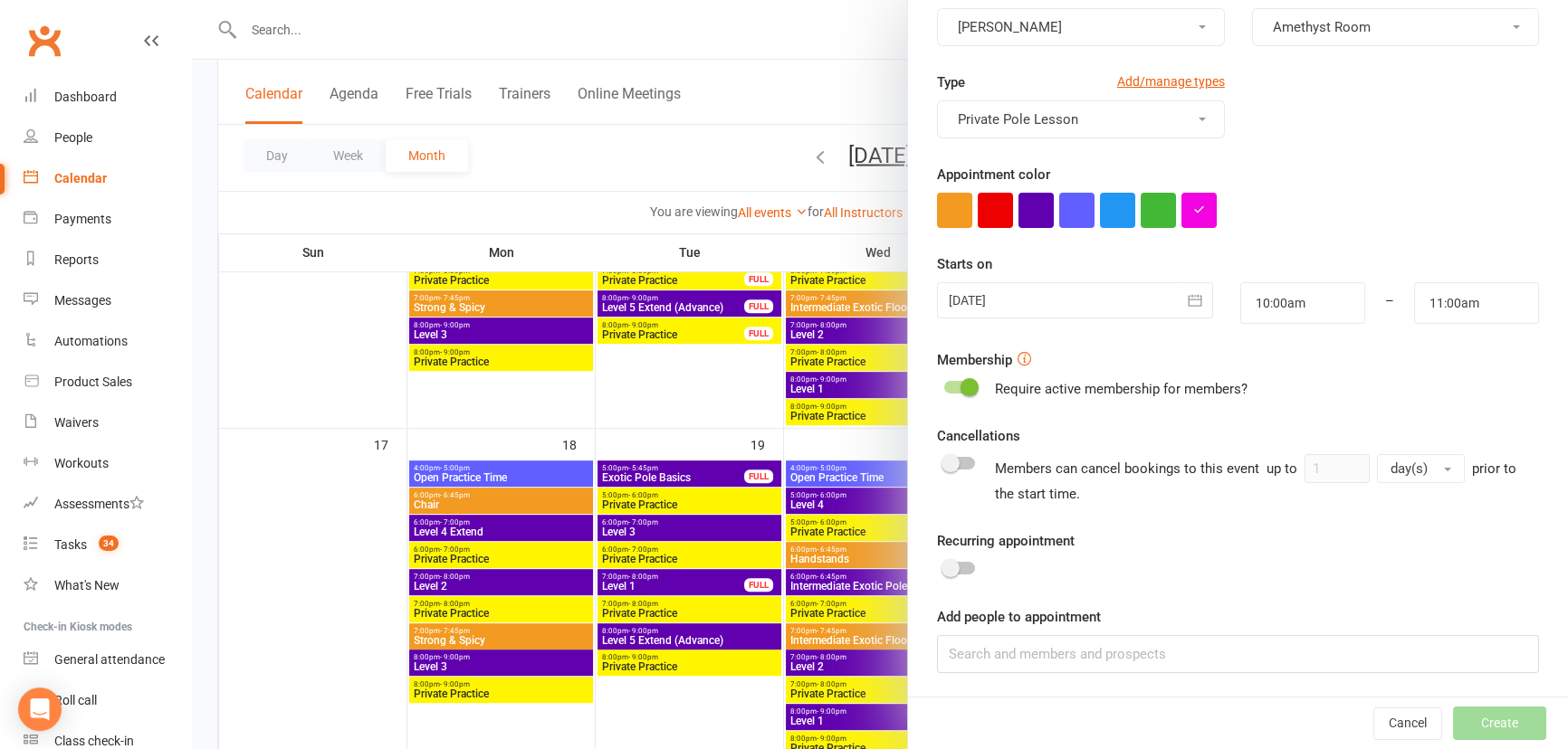
scroll to position [964, 0]
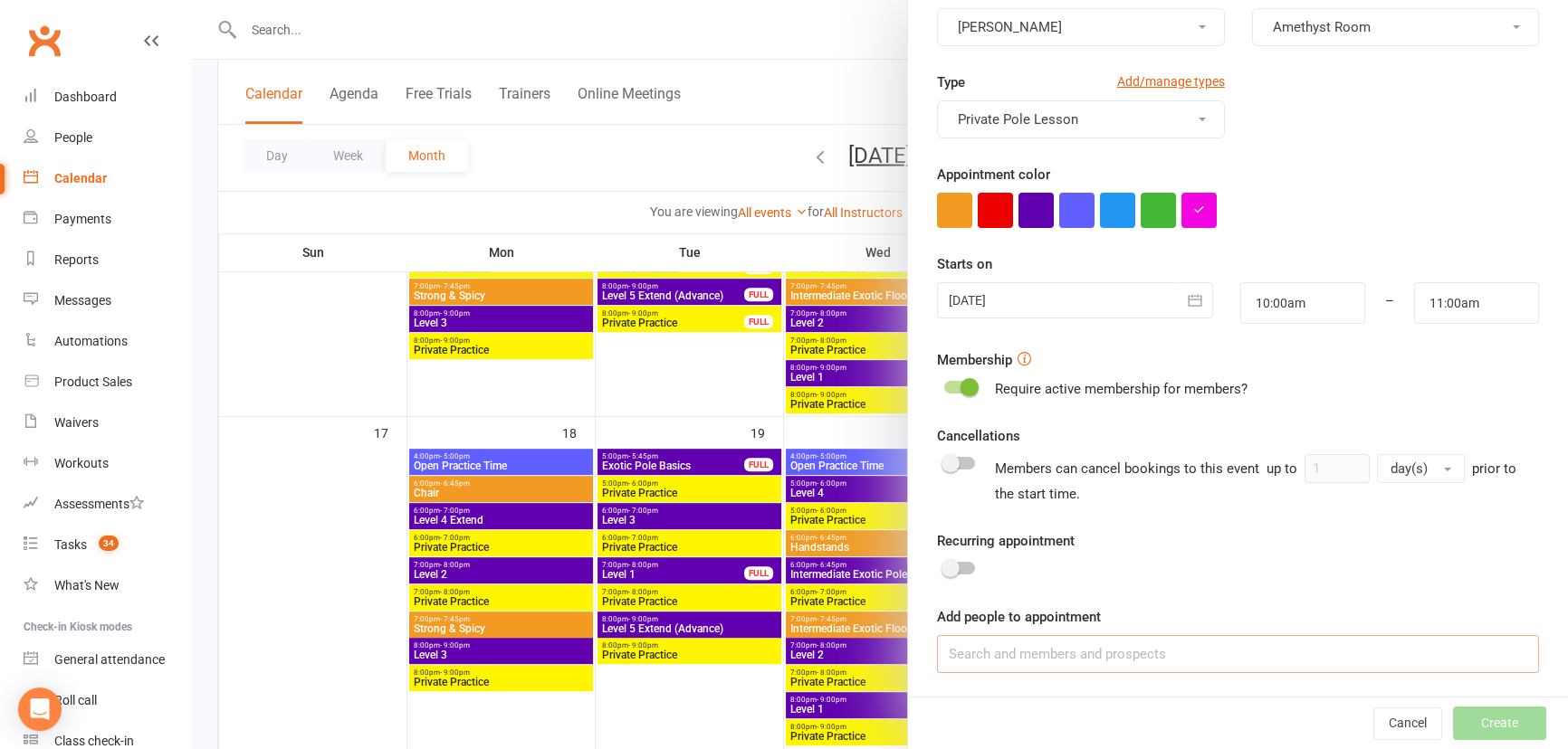
click at [1118, 653] on input at bounding box center [1238, 654] width 602 height 38
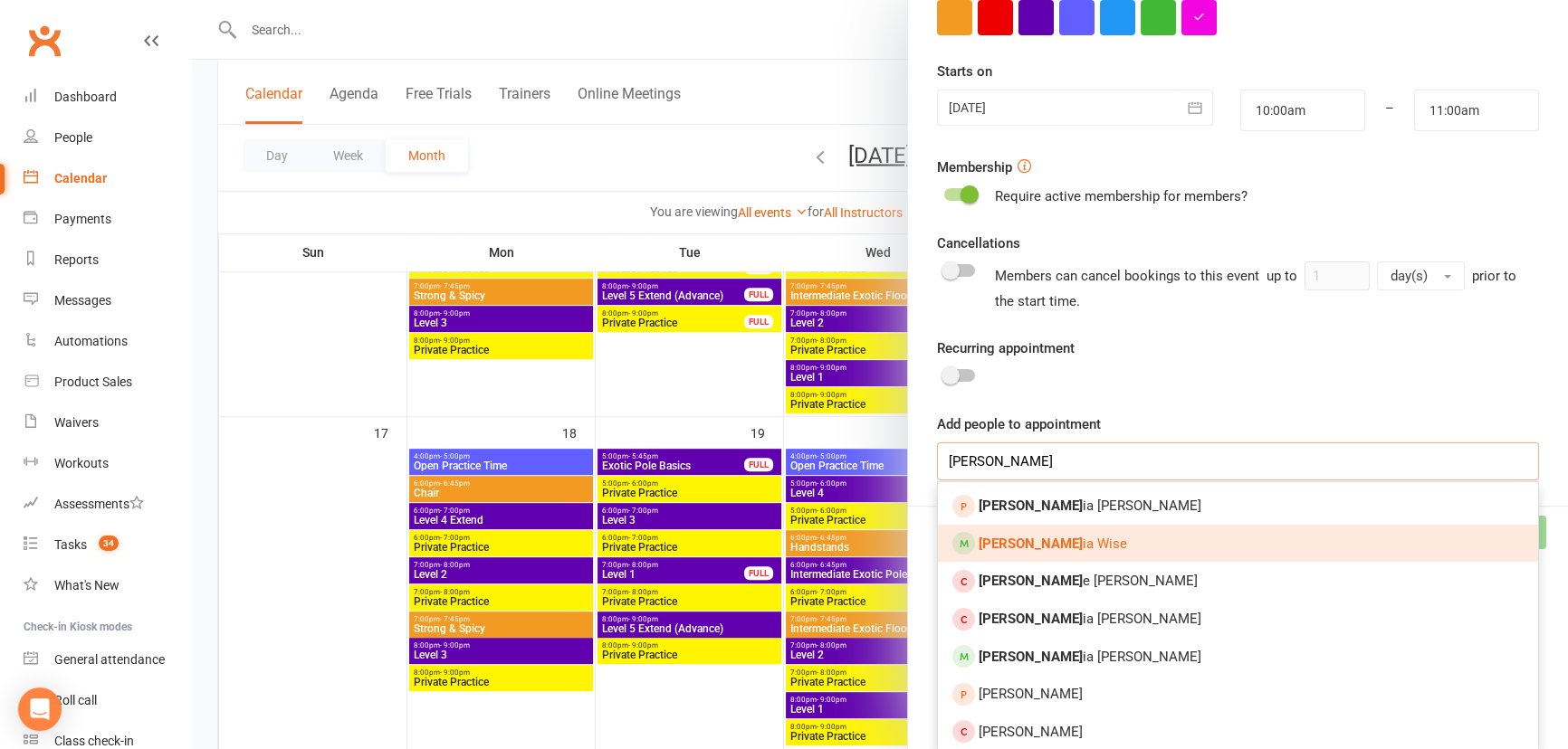
scroll to position [389, 0]
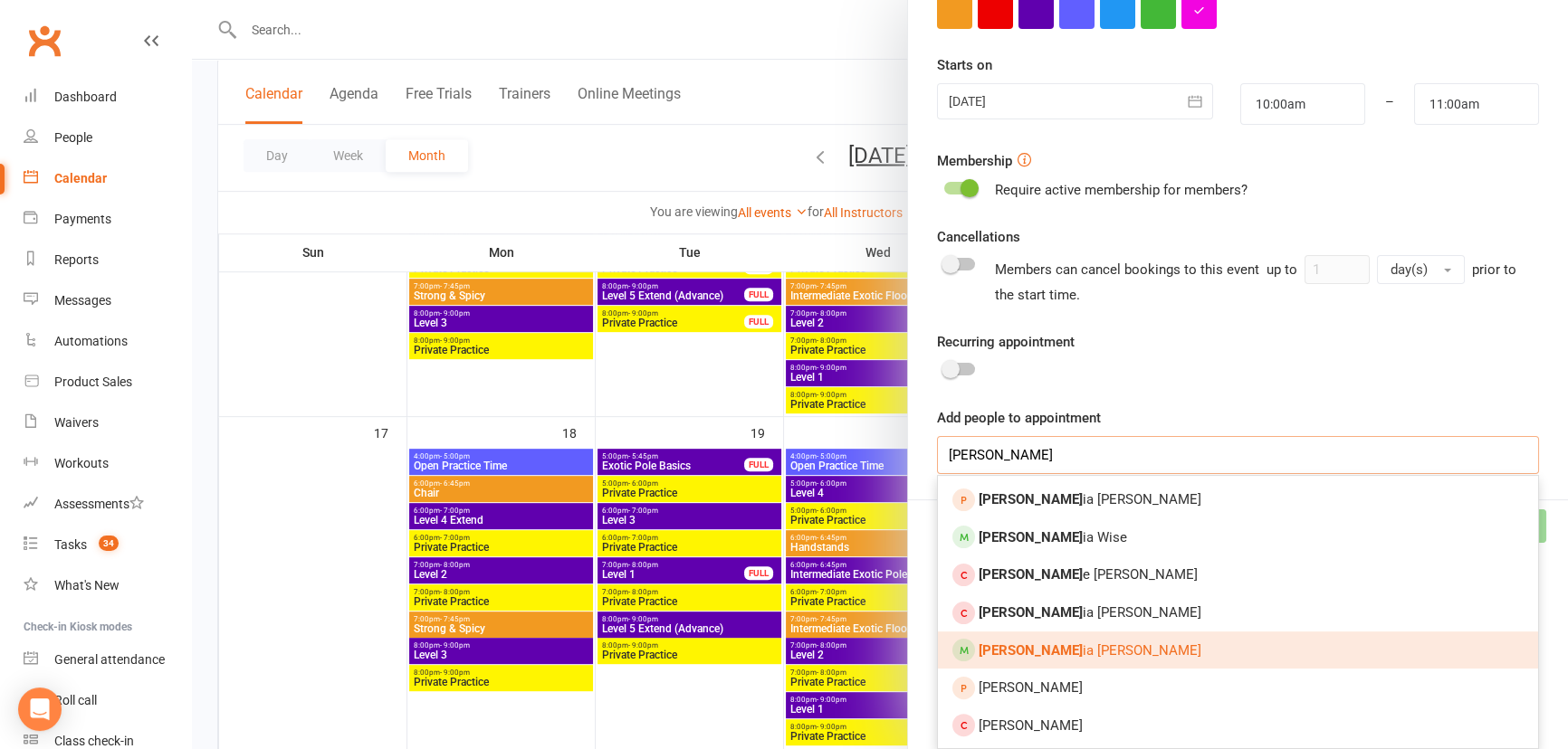
type input "[PERSON_NAME]"
click at [1037, 656] on span "[PERSON_NAME] ia [PERSON_NAME]" at bounding box center [1090, 650] width 223 height 17
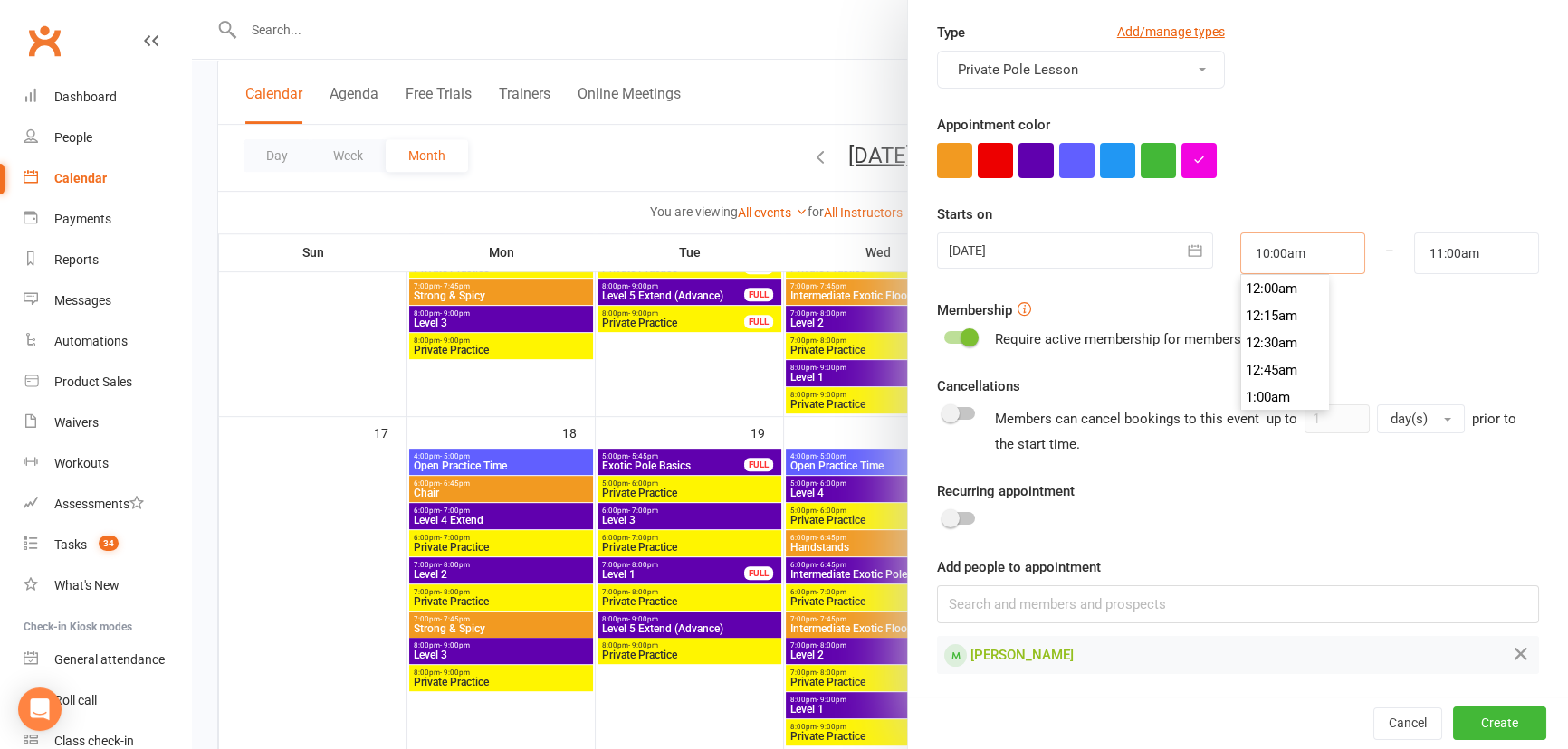
click at [1260, 256] on input "10:00am" at bounding box center [1302, 254] width 125 height 41
type input "4:45pm"
type input "5:45pm"
click at [1264, 380] on li "4:45pm" at bounding box center [1285, 392] width 87 height 28
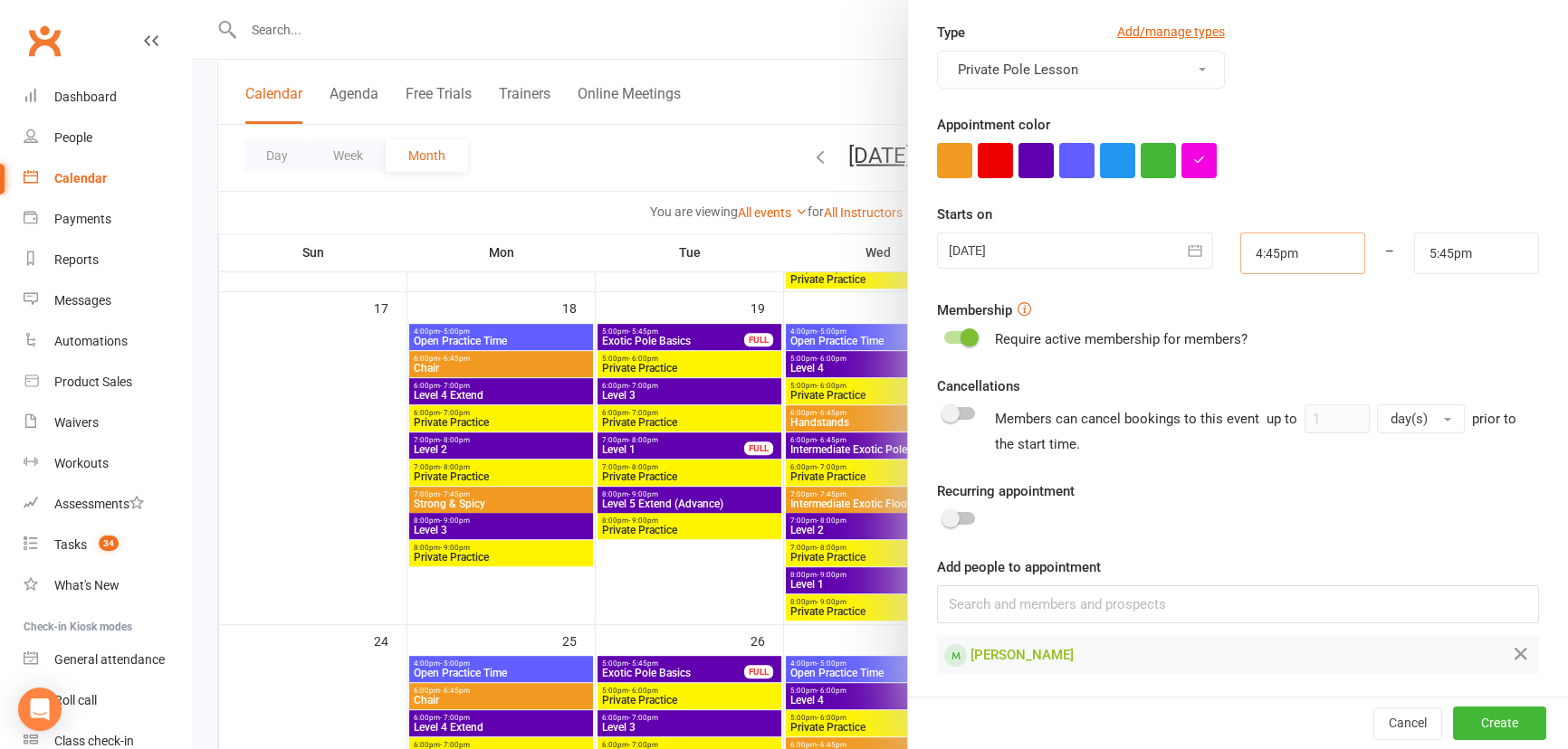
scroll to position [1129, 0]
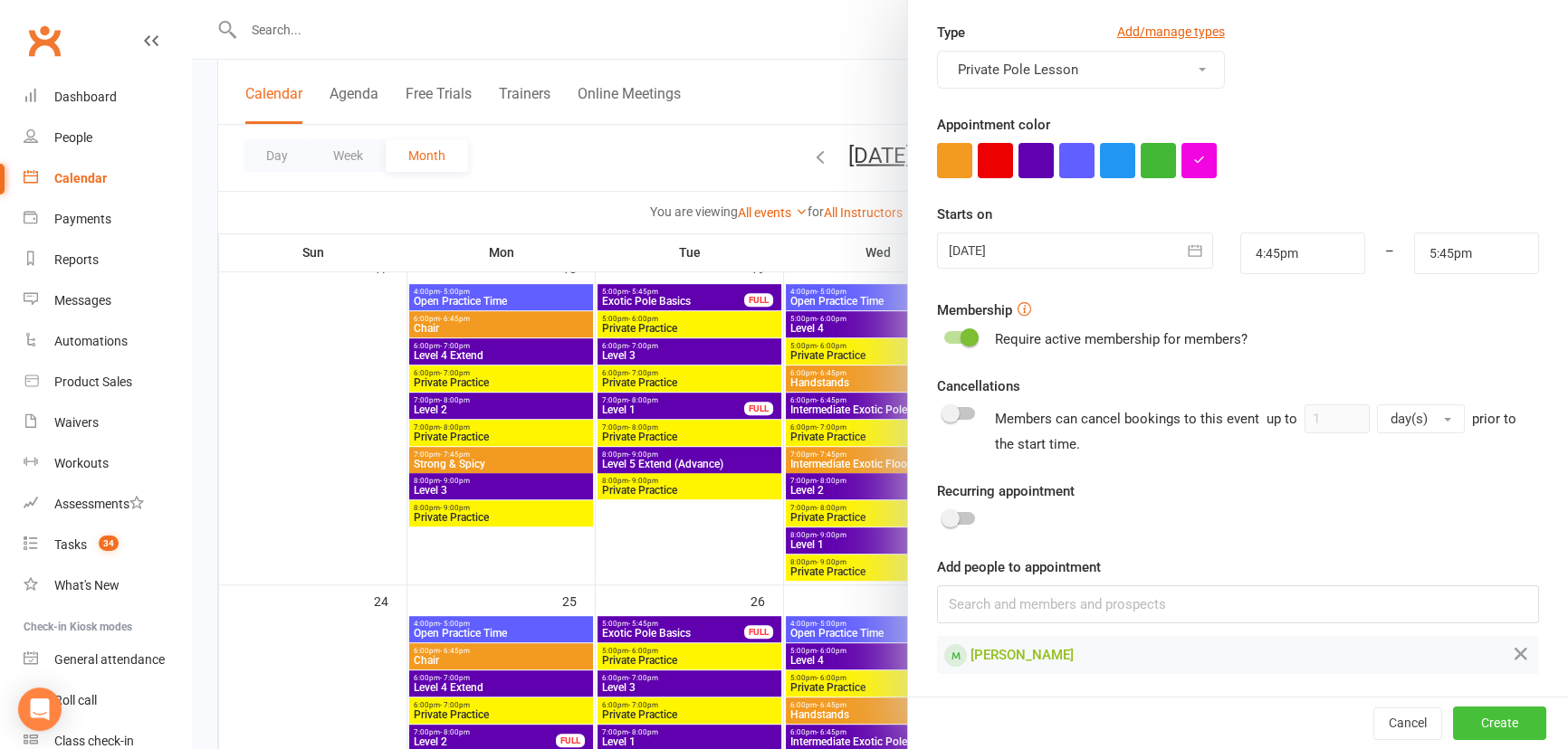
click at [1467, 717] on button "Create" at bounding box center [1499, 723] width 93 height 33
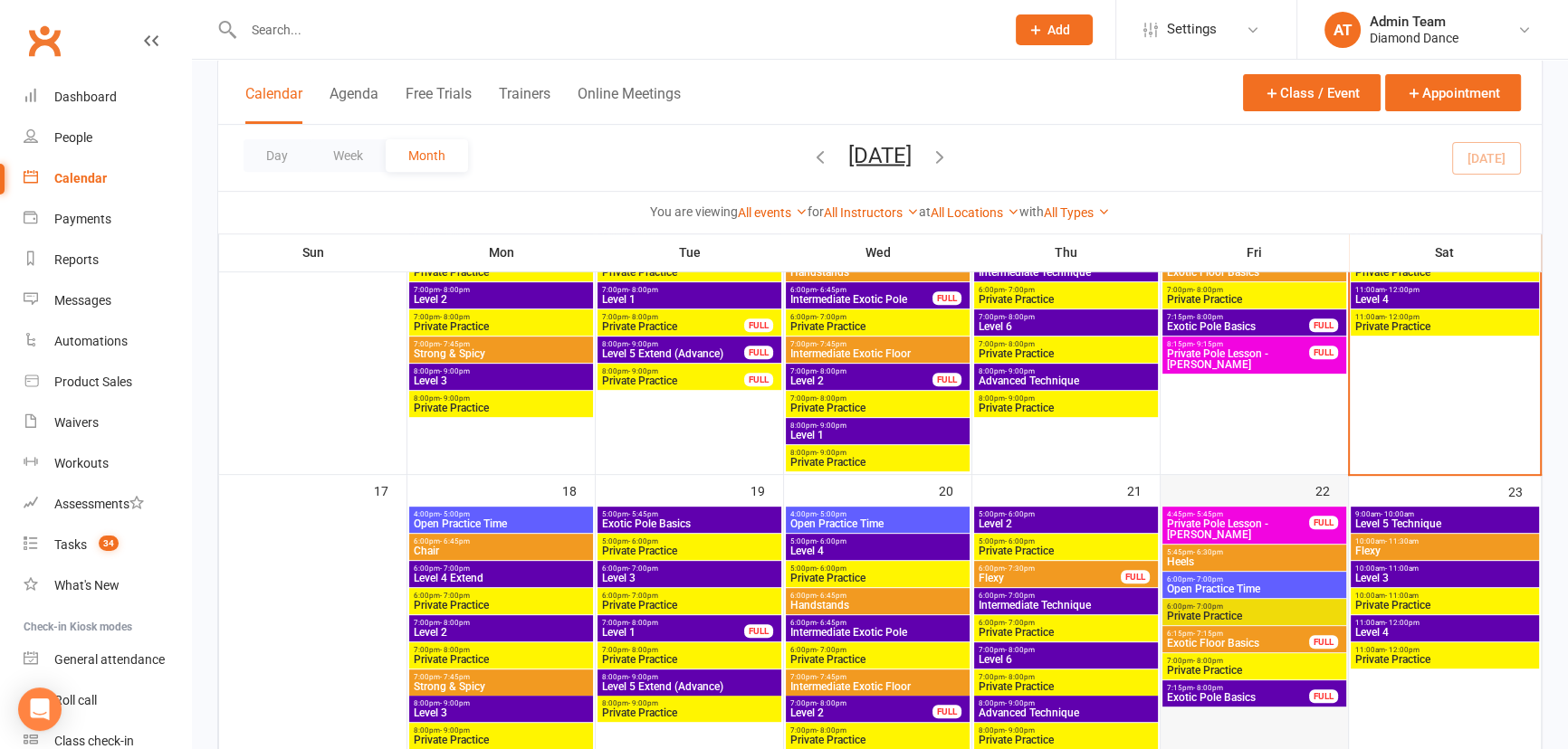
scroll to position [799, 0]
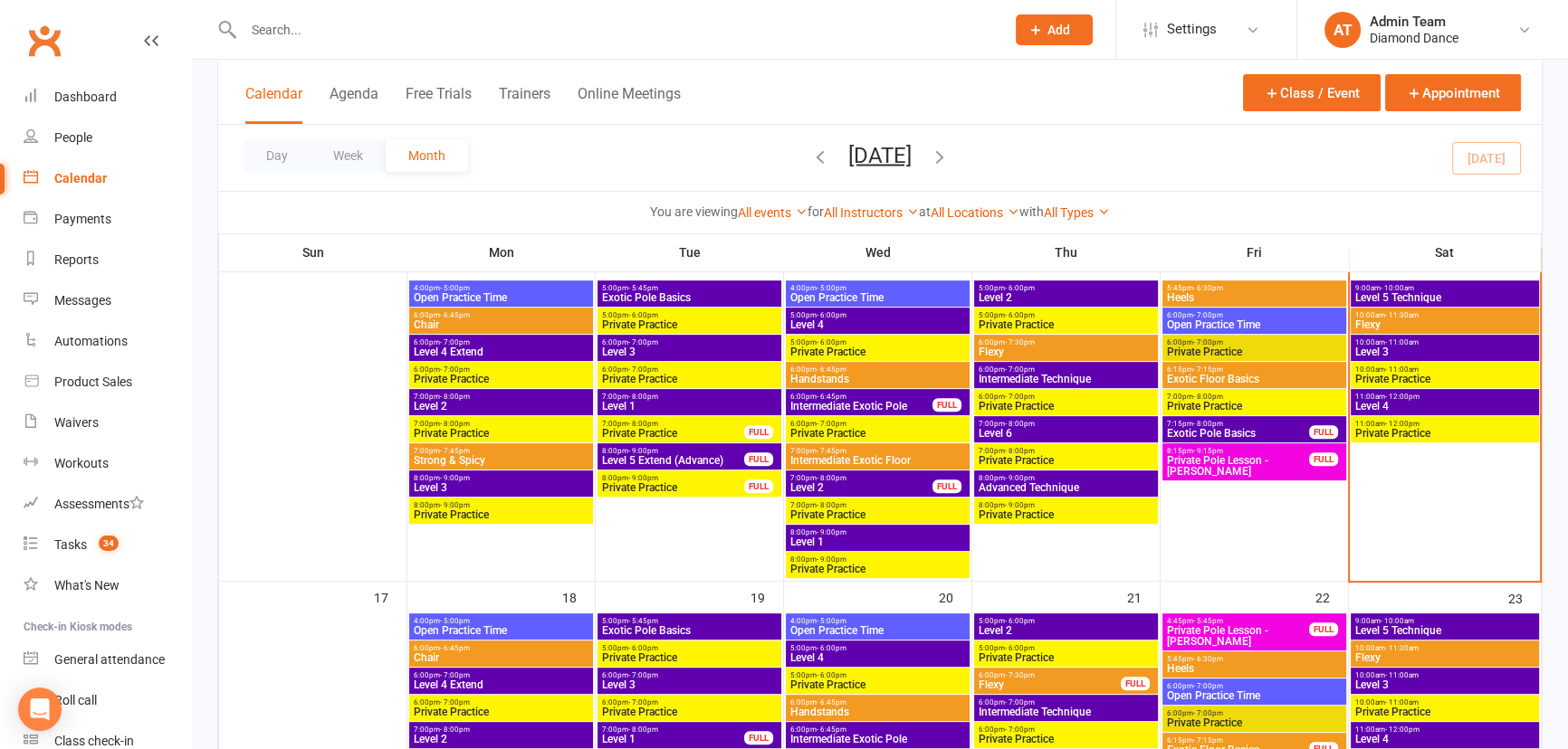
click at [1426, 346] on span "Level 3" at bounding box center [1444, 351] width 181 height 11
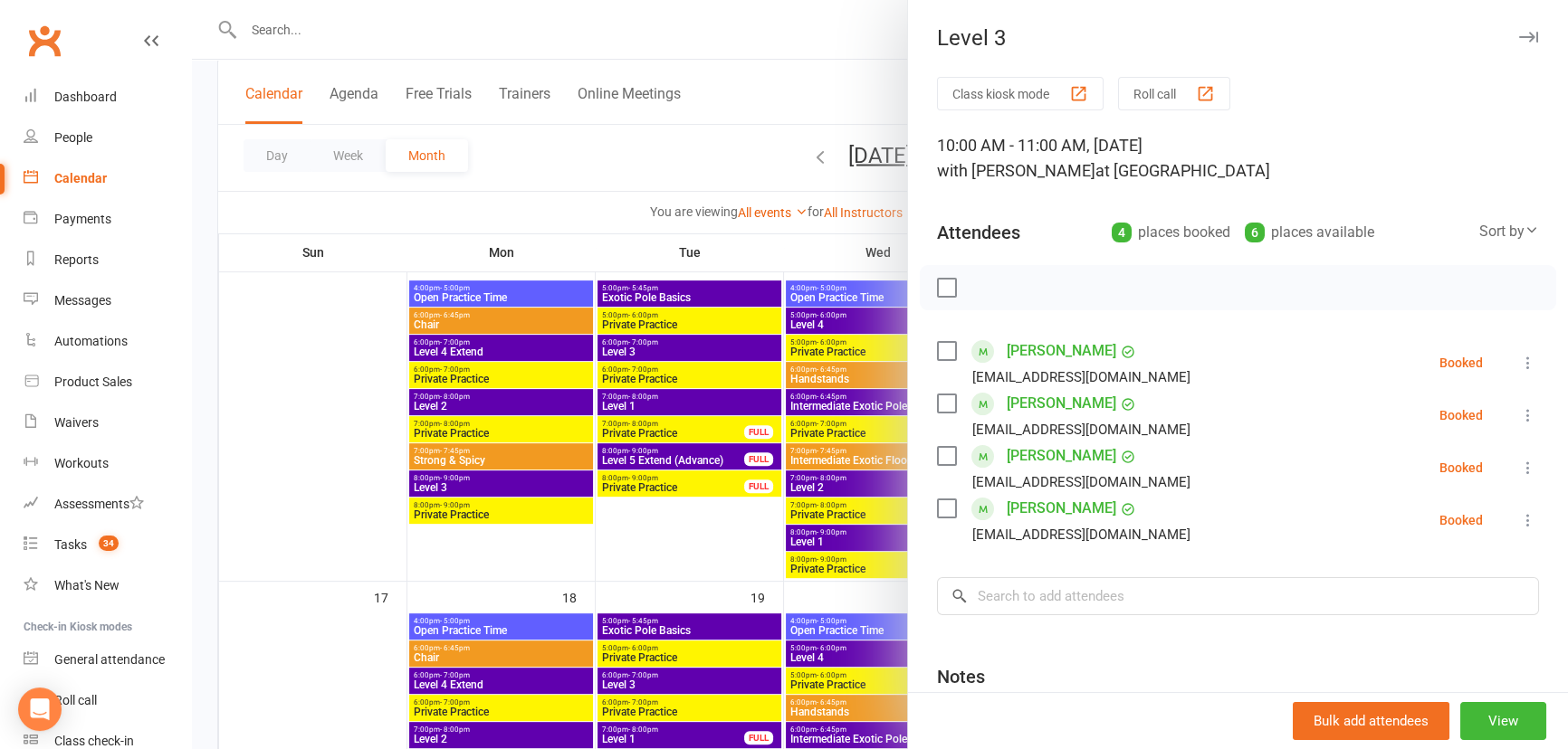
click at [1517, 29] on button "button" at bounding box center [1528, 37] width 22 height 22
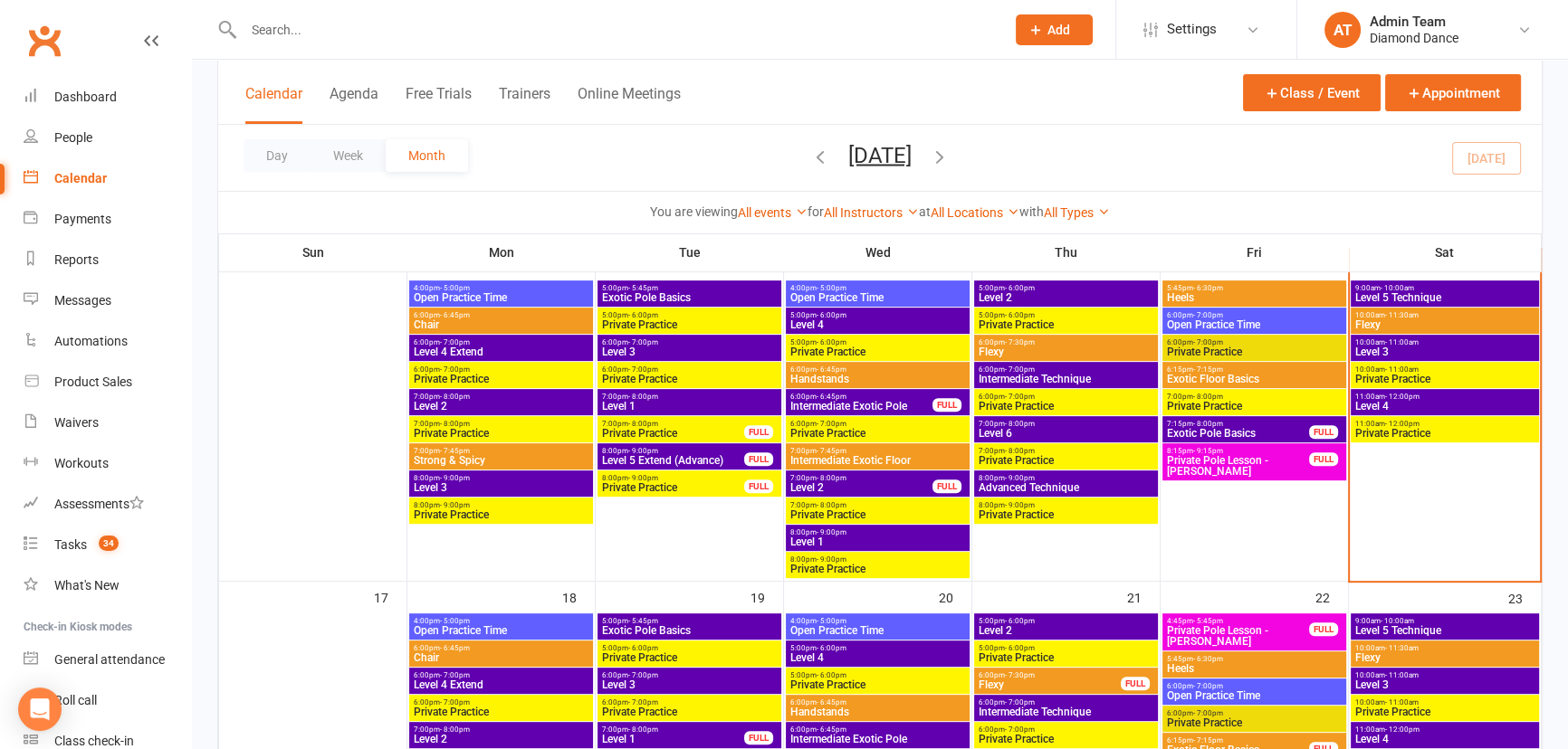
click at [1412, 402] on span "Level 4" at bounding box center [1444, 406] width 181 height 11
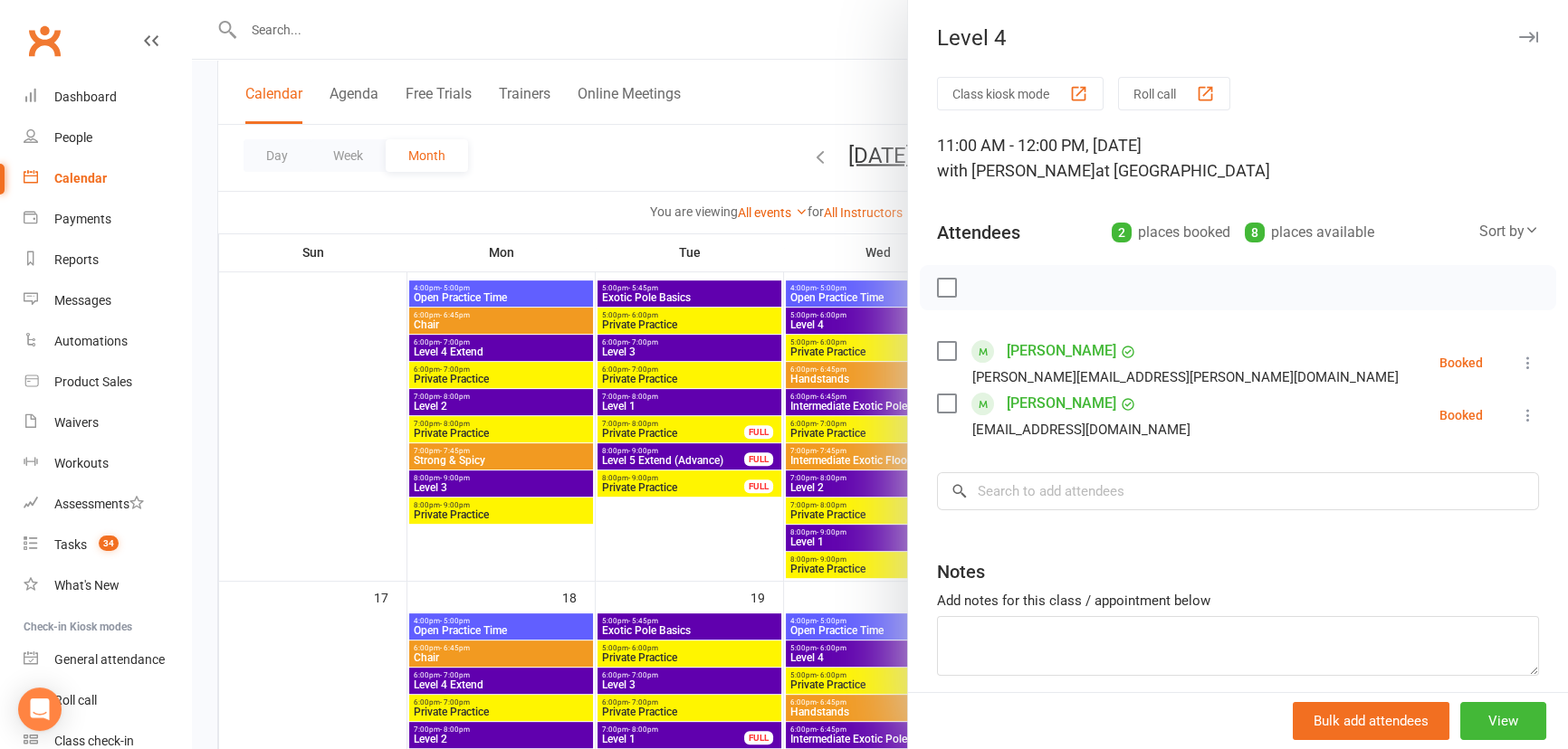
click at [1519, 35] on icon "button" at bounding box center [1528, 37] width 19 height 11
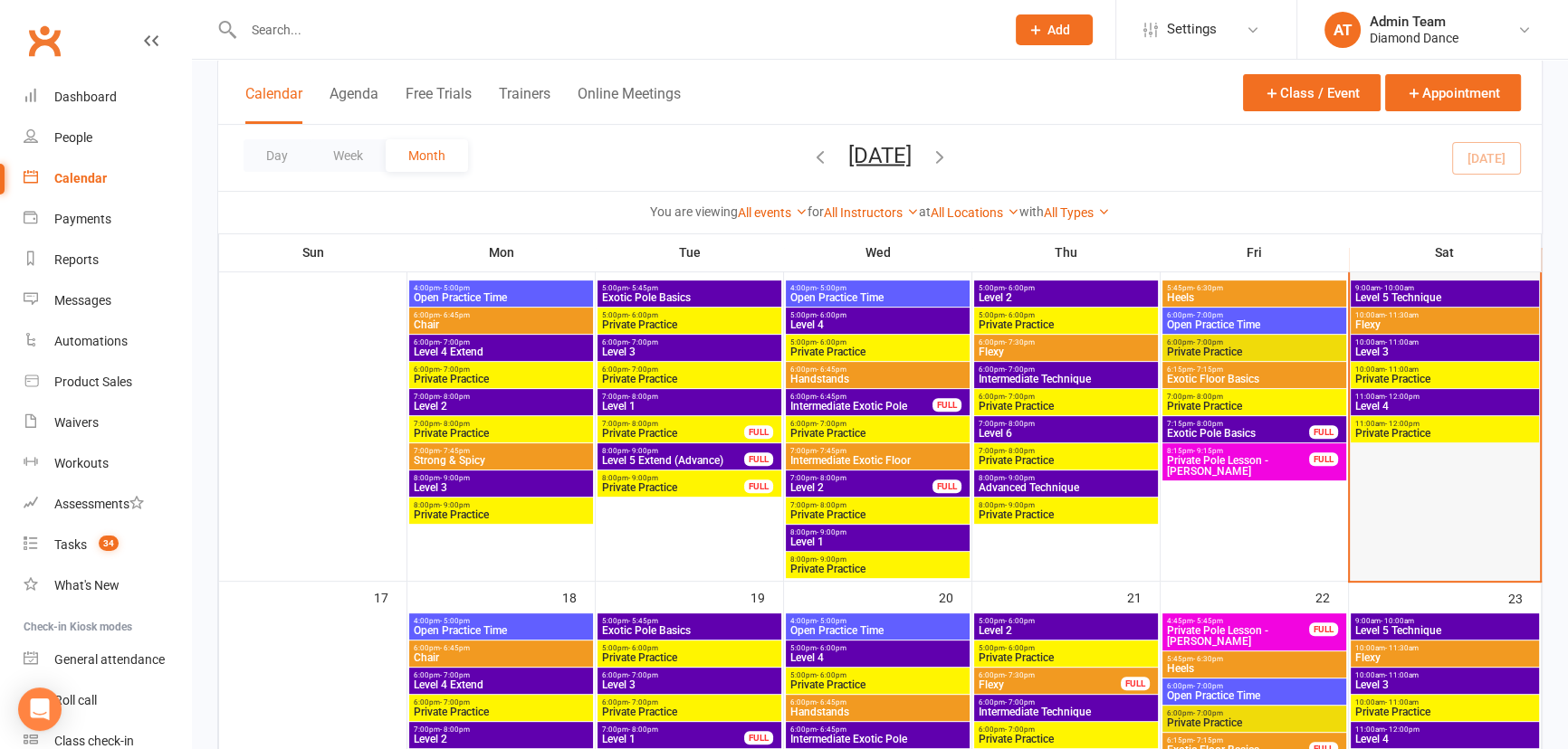
scroll to position [717, 0]
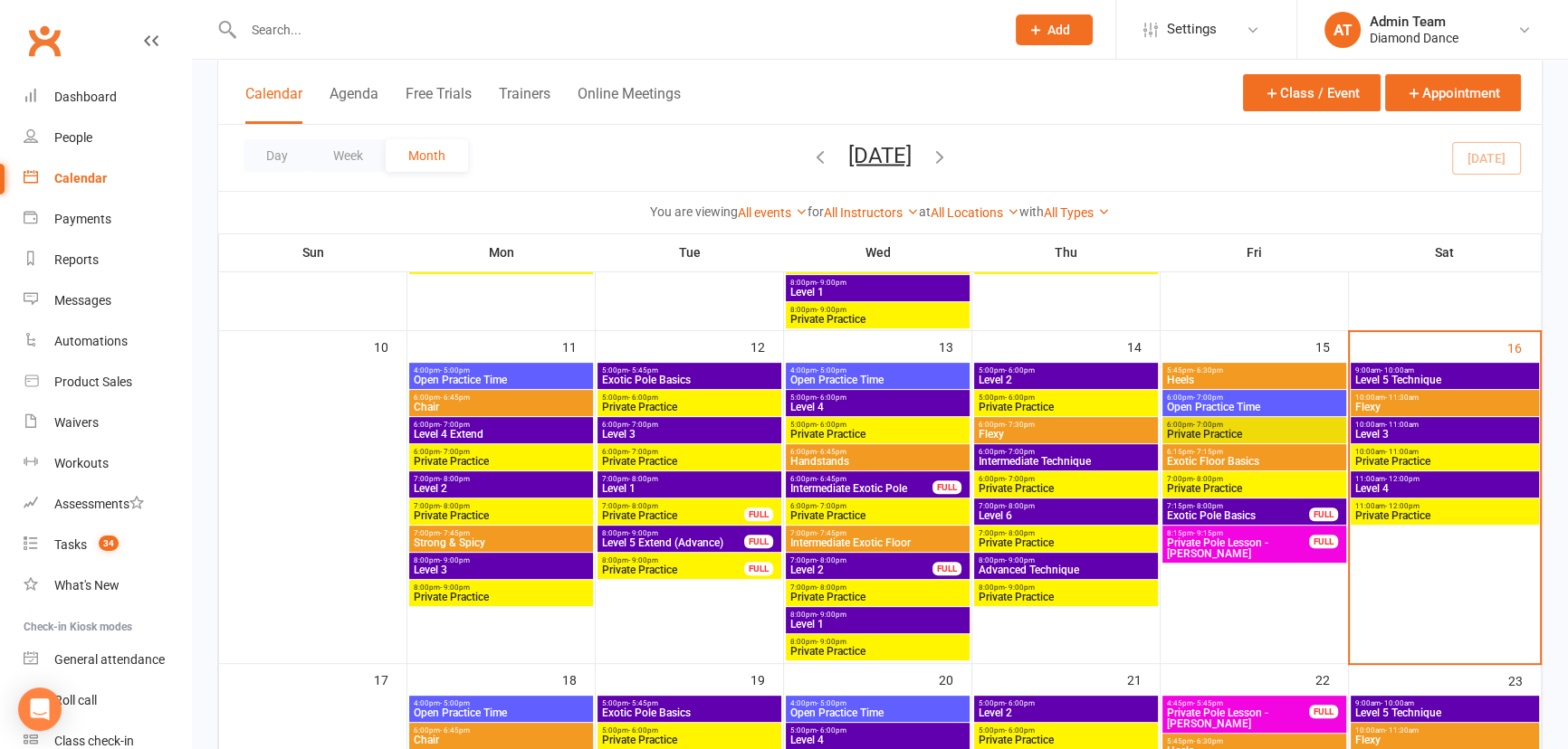
click at [1417, 398] on span "- 11:30am" at bounding box center [1402, 398] width 34 height 8
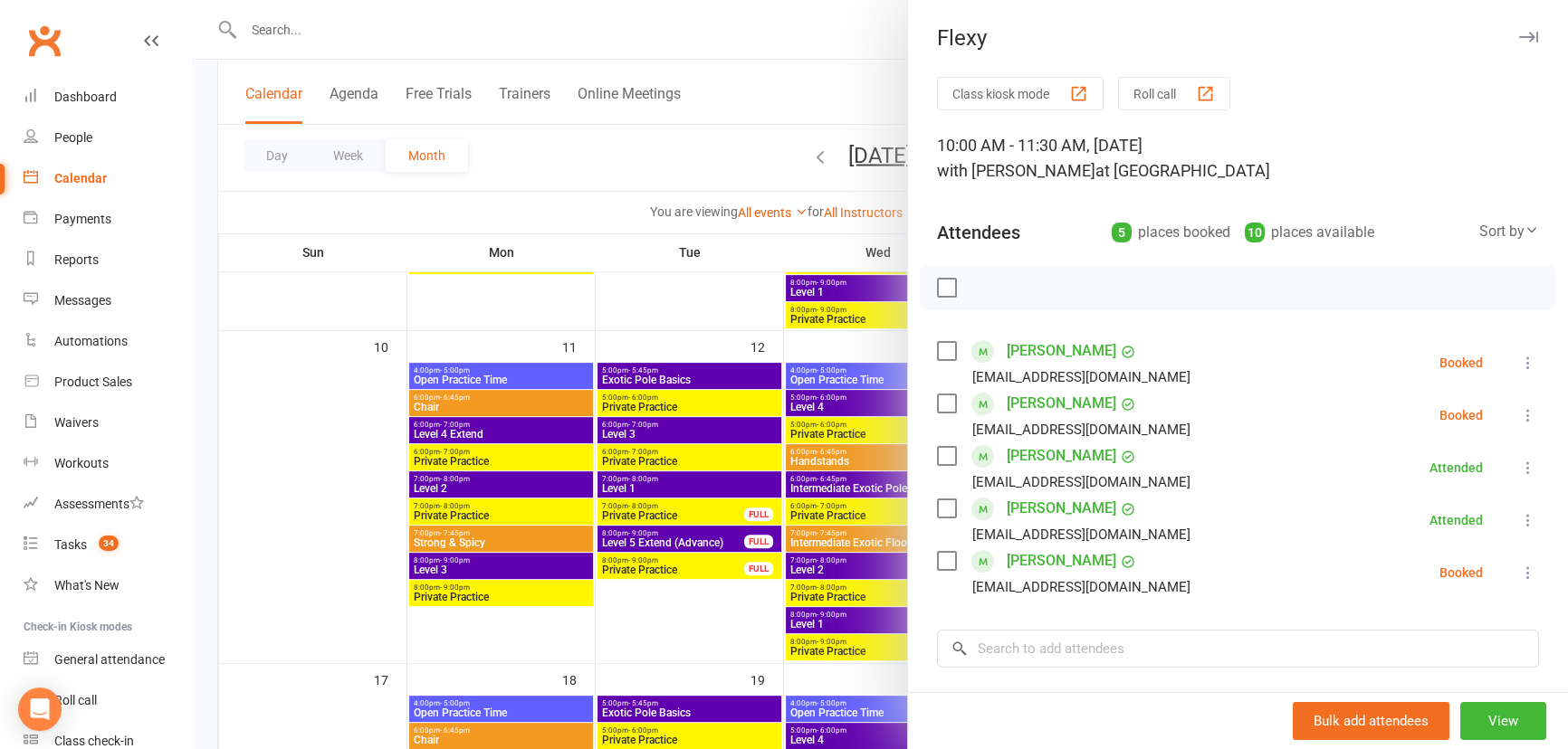
click at [1519, 39] on icon "button" at bounding box center [1528, 37] width 19 height 11
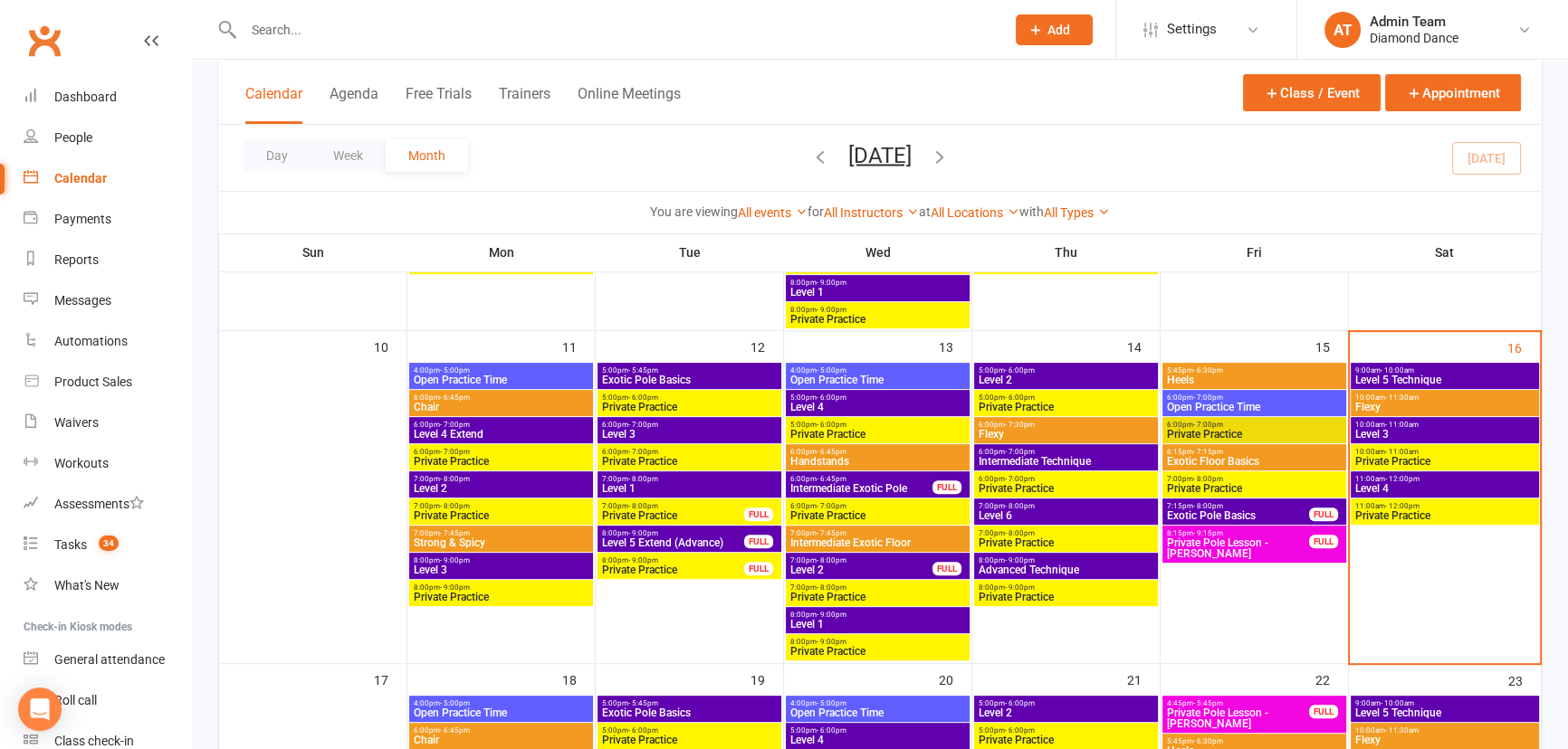
click at [1490, 434] on span "Level 3" at bounding box center [1444, 434] width 181 height 11
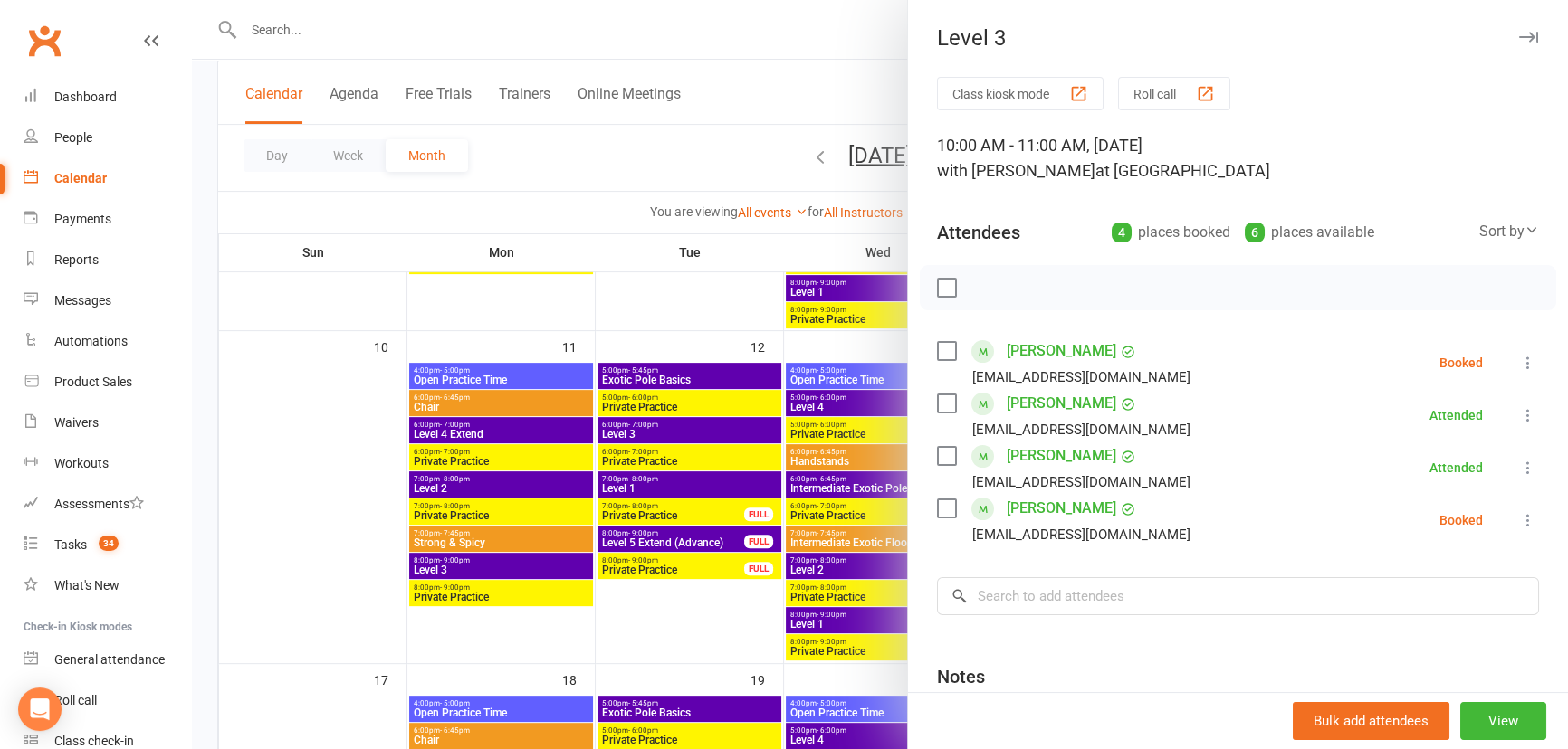
drag, startPoint x: 936, startPoint y: 343, endPoint x: 935, endPoint y: 353, distance: 10.0
click at [937, 343] on label at bounding box center [946, 351] width 18 height 18
click at [953, 494] on div "[PERSON_NAME] [EMAIL_ADDRESS][DOMAIN_NAME]" at bounding box center [1067, 520] width 261 height 52
click at [946, 509] on label at bounding box center [946, 508] width 18 height 18
click at [977, 288] on icon "button" at bounding box center [986, 287] width 20 height 20
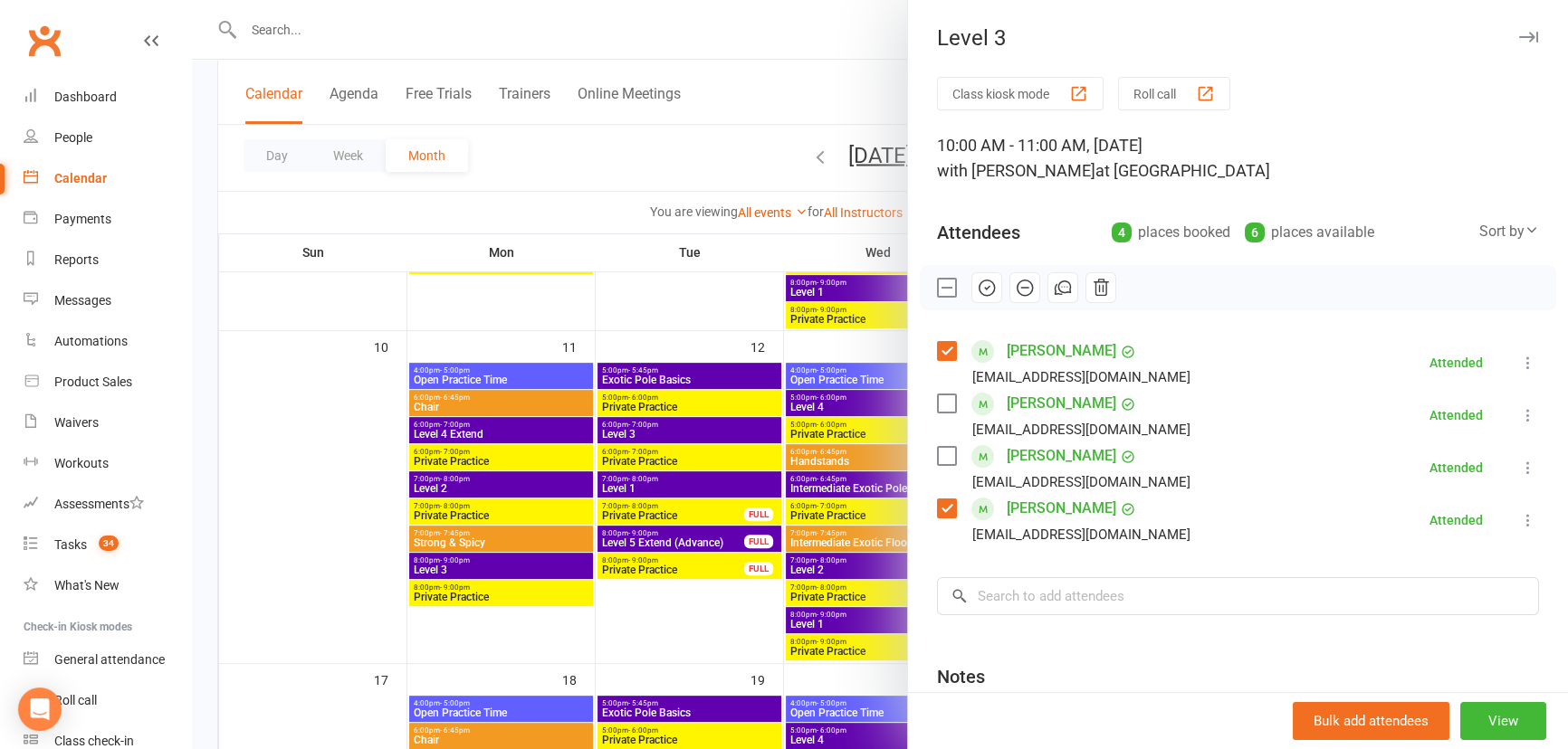
click at [937, 353] on label at bounding box center [946, 351] width 18 height 18
drag, startPoint x: 936, startPoint y: 501, endPoint x: 898, endPoint y: 453, distance: 61.2
click at [937, 499] on label at bounding box center [946, 508] width 18 height 18
click at [739, 318] on div at bounding box center [879, 374] width 1375 height 749
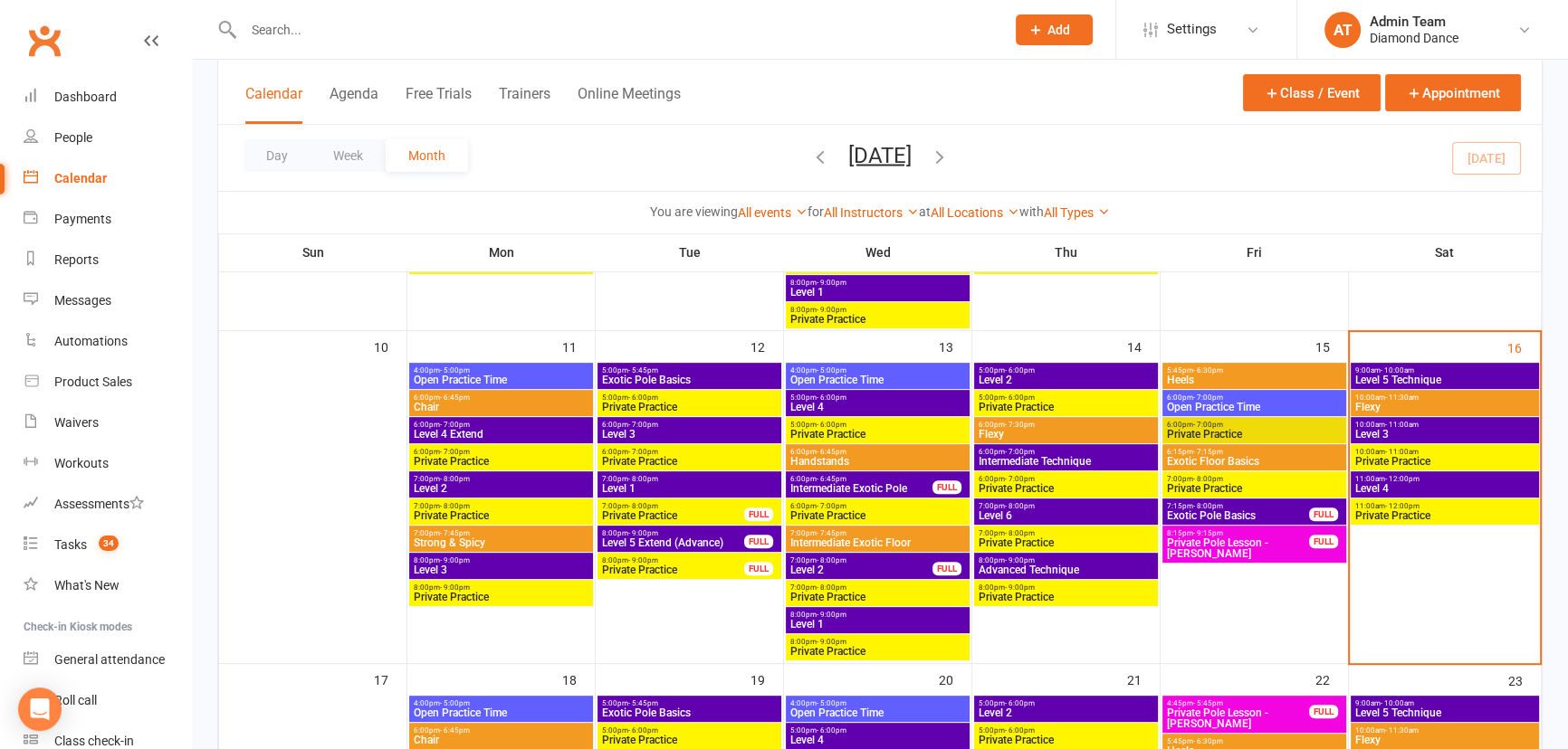
click at [1486, 480] on span "11:00am - 12:00pm" at bounding box center [1444, 479] width 181 height 8
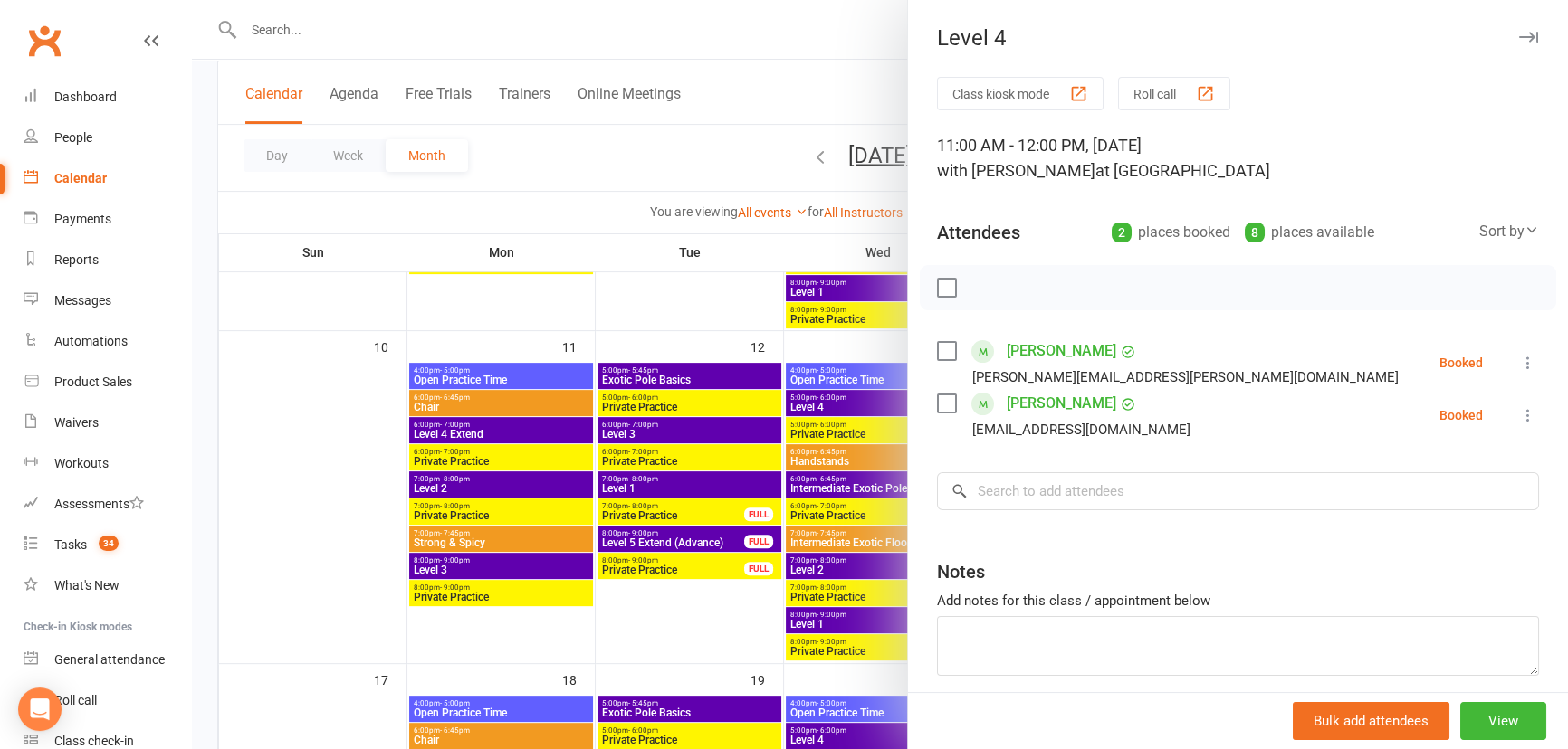
click at [670, 256] on div at bounding box center [879, 374] width 1375 height 749
